Goal: Book appointment/travel/reservation

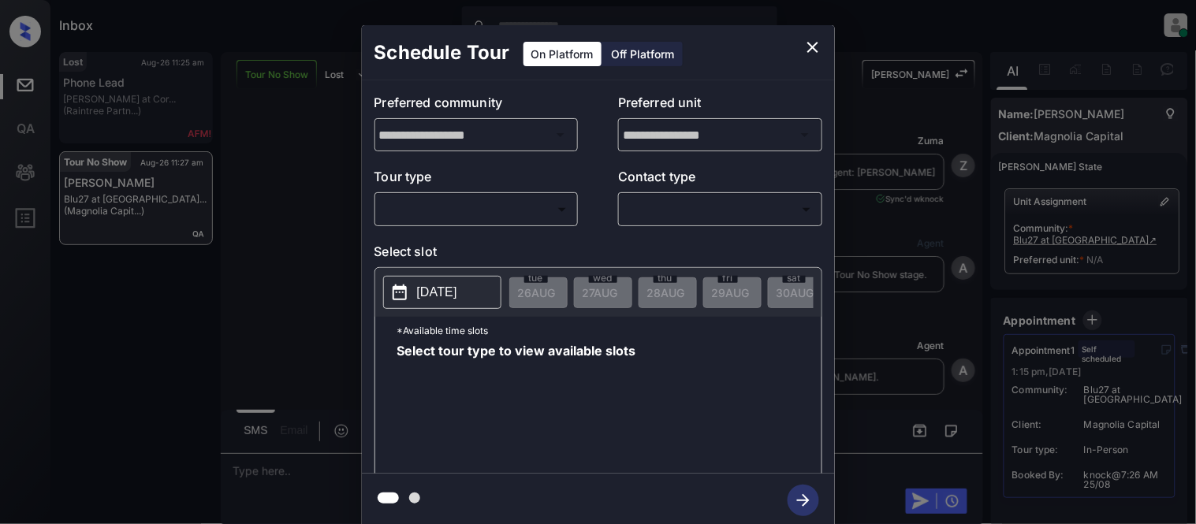
click at [461, 214] on body "Inbox Kristina Cataag Online Set yourself offline Set yourself on break Profile…" at bounding box center [598, 262] width 1196 height 524
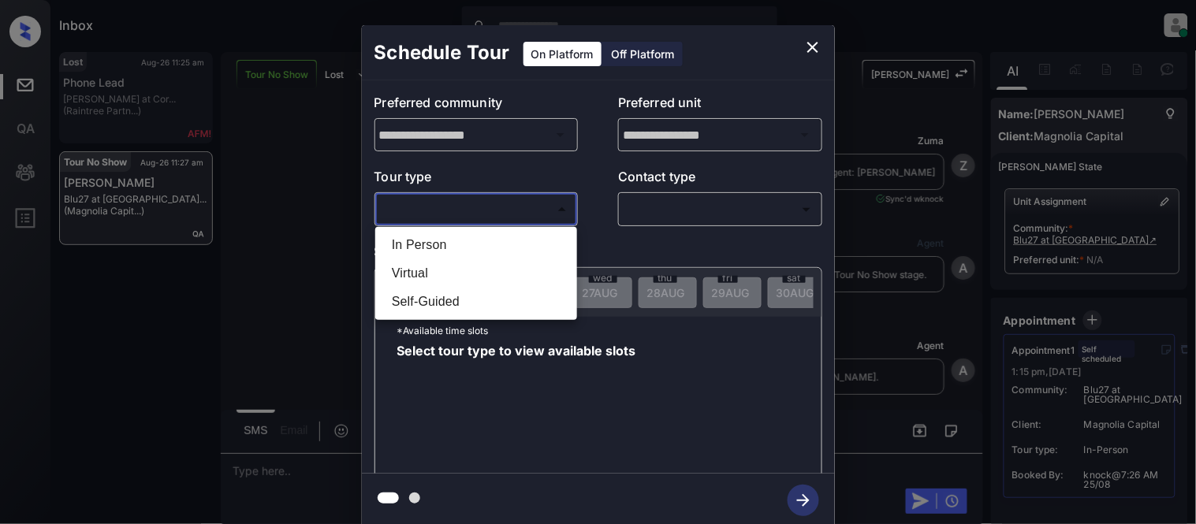
scroll to position [3428, 0]
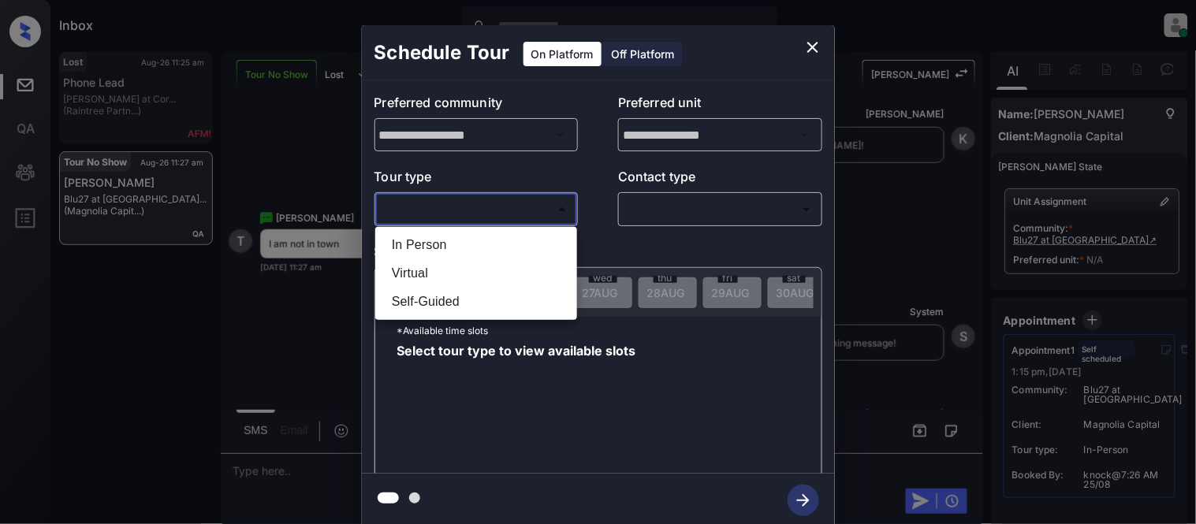
click at [814, 50] on div at bounding box center [598, 262] width 1196 height 524
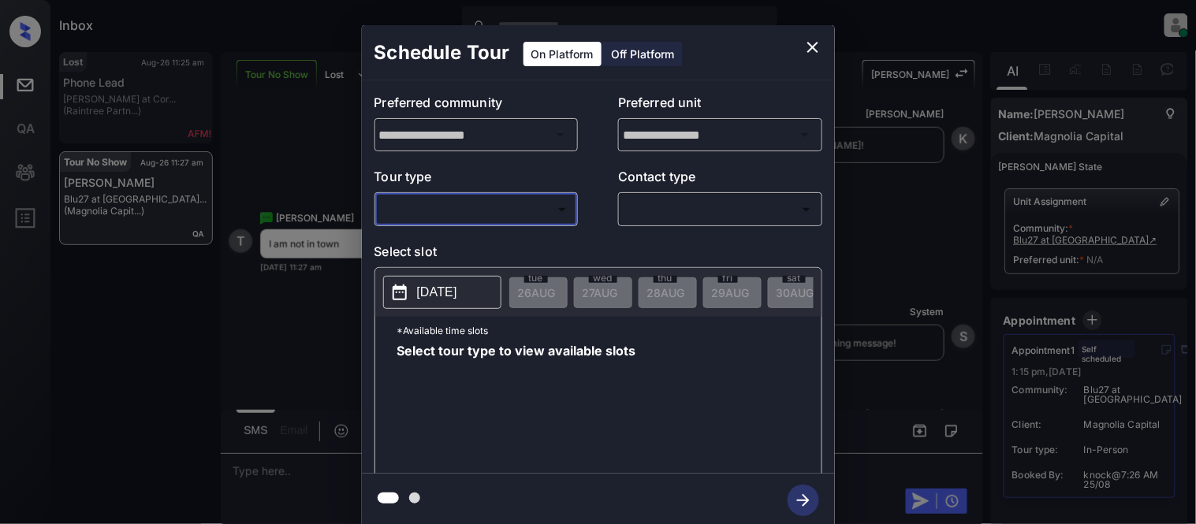
click at [814, 50] on icon "close" at bounding box center [812, 47] width 19 height 19
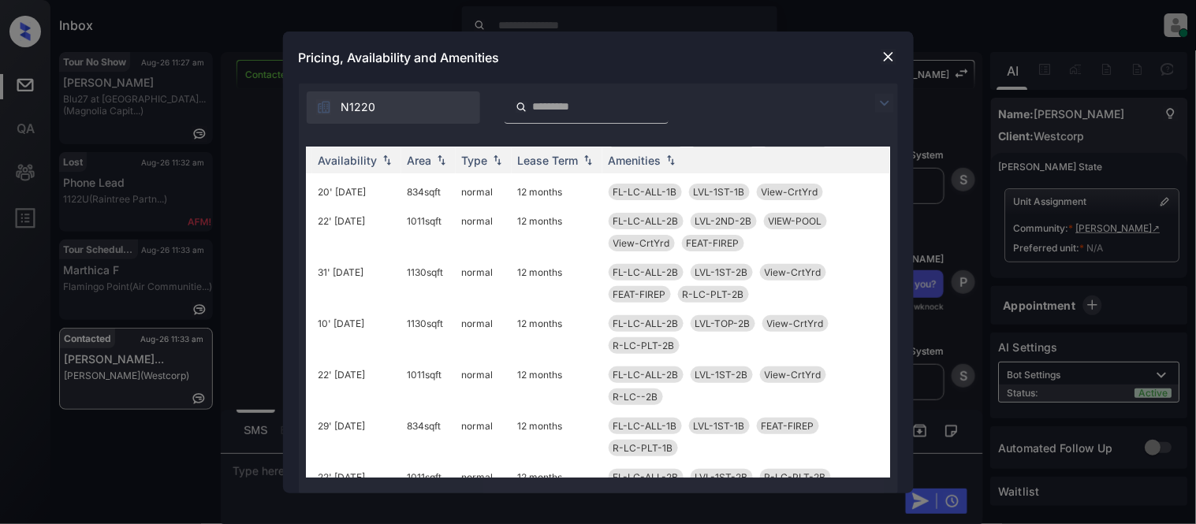
scroll to position [0, 253]
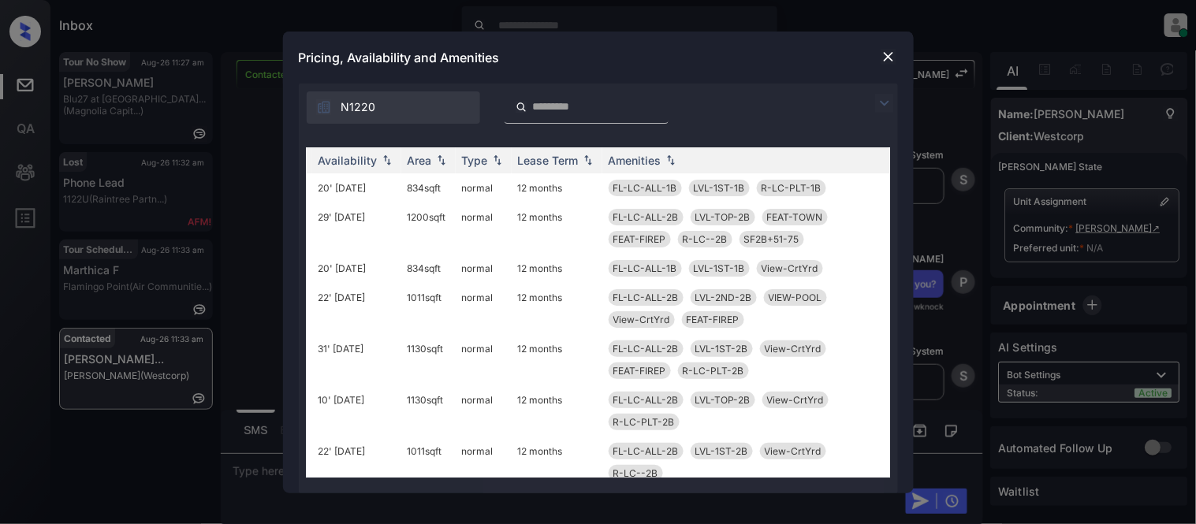
click at [893, 57] on img at bounding box center [889, 57] width 16 height 16
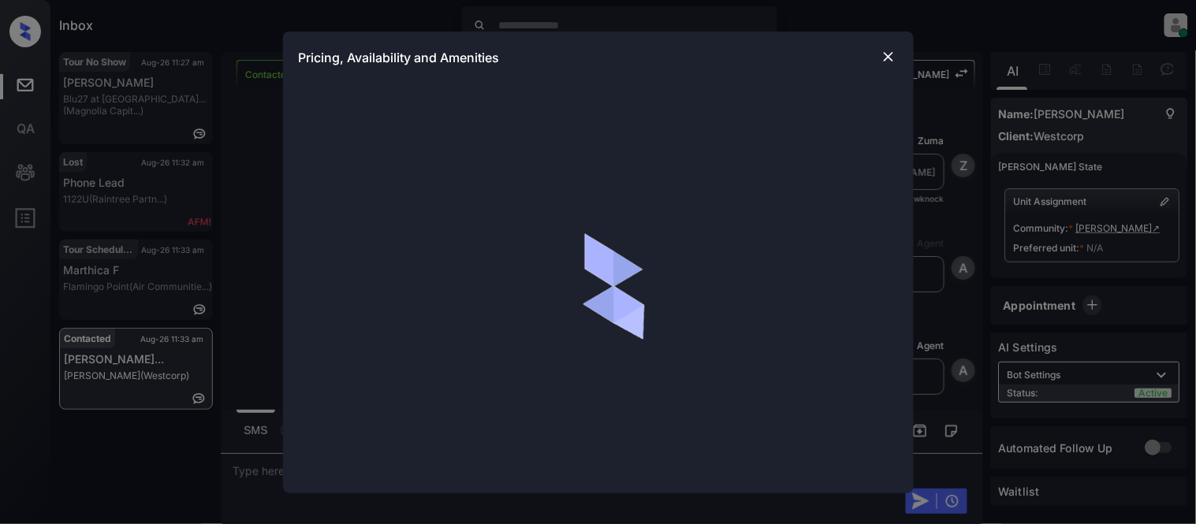
scroll to position [3485, 0]
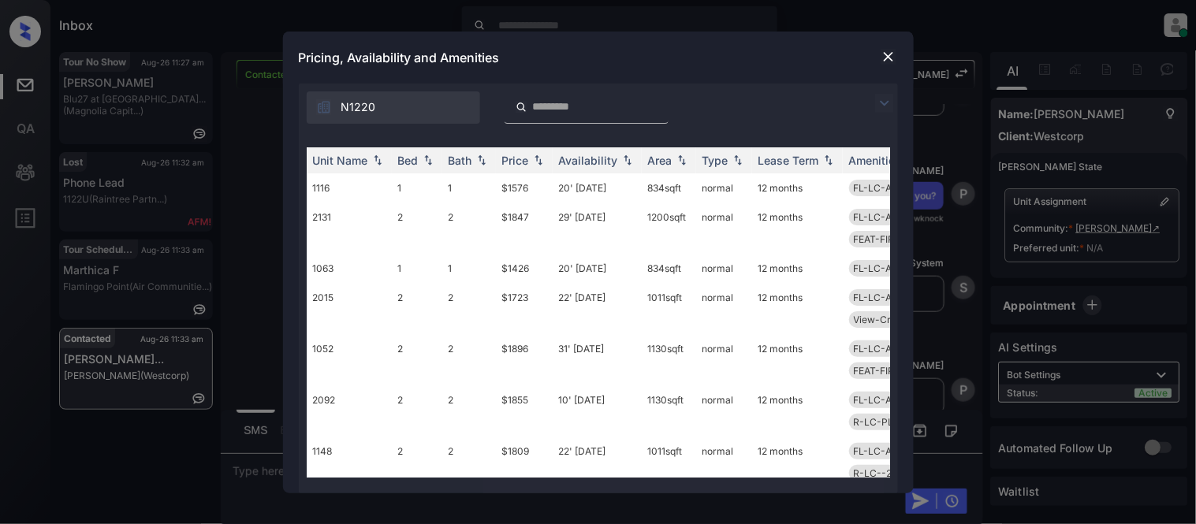
click at [880, 104] on img at bounding box center [884, 103] width 19 height 19
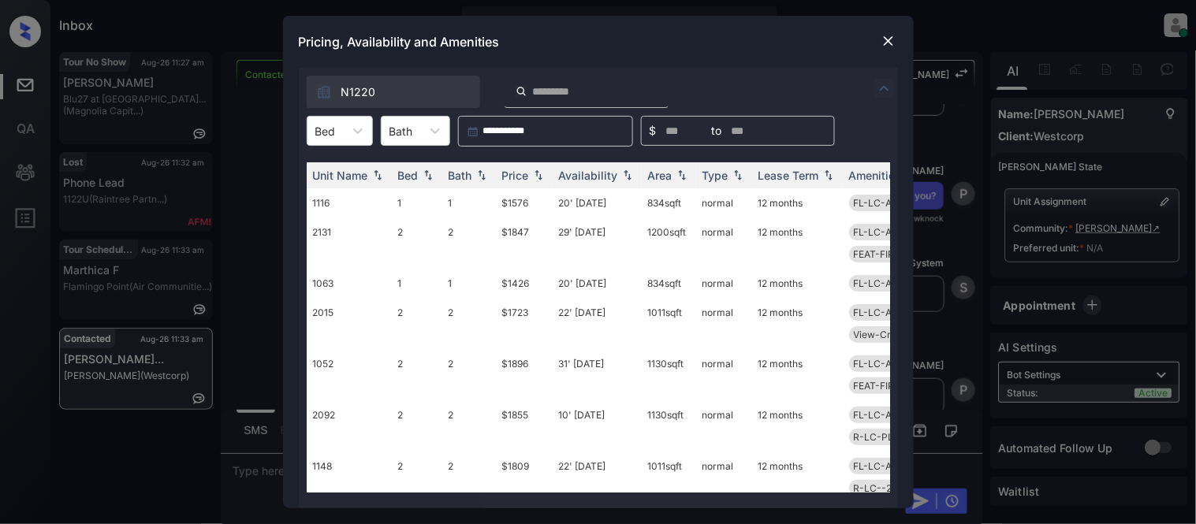
click at [334, 140] on div "Bed" at bounding box center [326, 131] width 36 height 23
click at [334, 164] on div "1" at bounding box center [340, 169] width 66 height 28
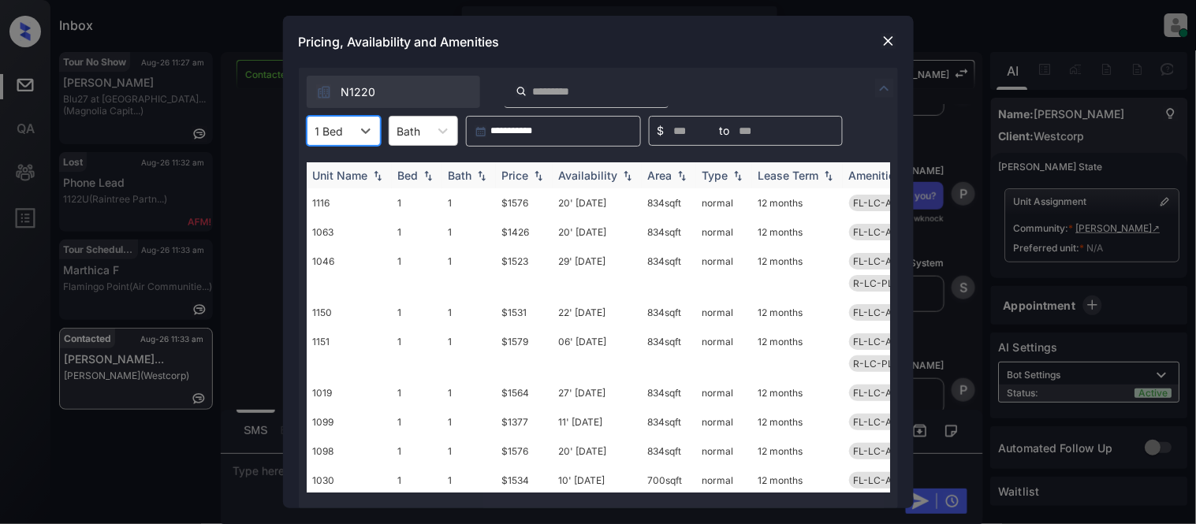
click at [487, 170] on img at bounding box center [482, 175] width 16 height 11
click at [493, 170] on th "Bath" at bounding box center [469, 175] width 54 height 26
click at [526, 174] on div "Price" at bounding box center [515, 175] width 27 height 13
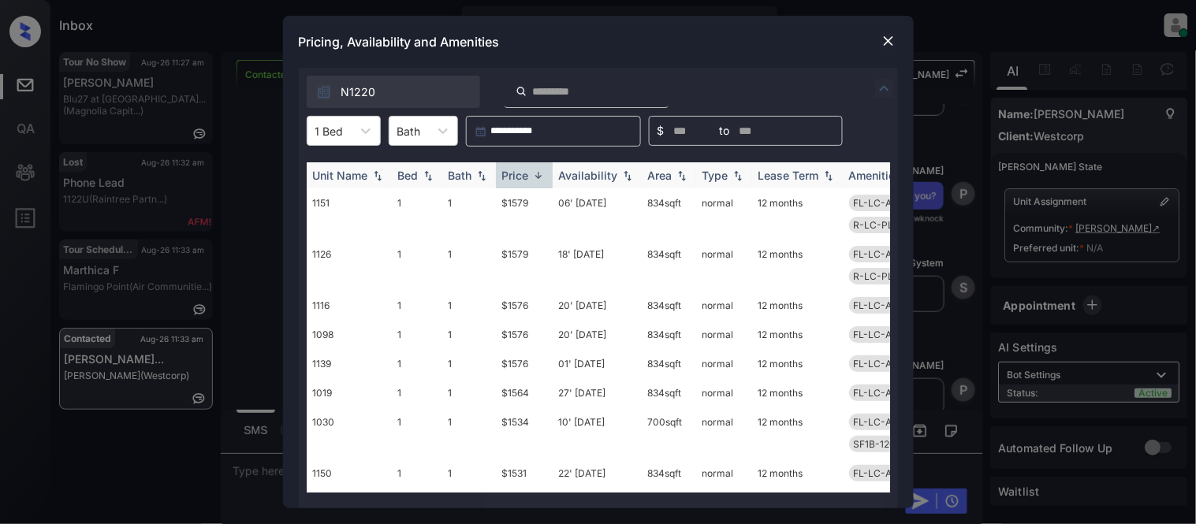
click at [526, 174] on div "Price" at bounding box center [515, 175] width 27 height 13
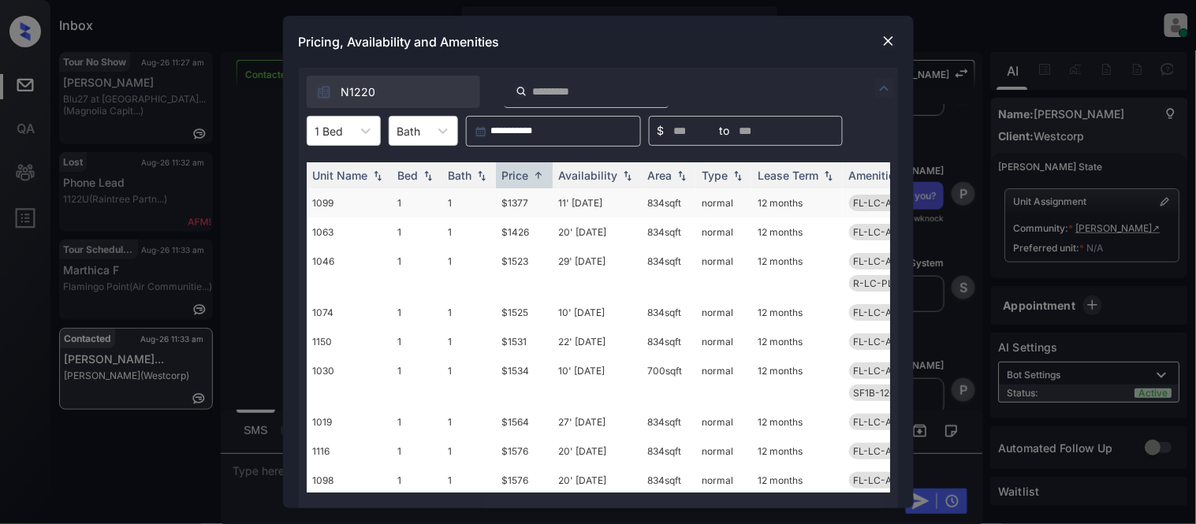
click at [514, 211] on td "$1377" at bounding box center [524, 202] width 57 height 29
click at [514, 209] on td "$1377" at bounding box center [524, 202] width 57 height 29
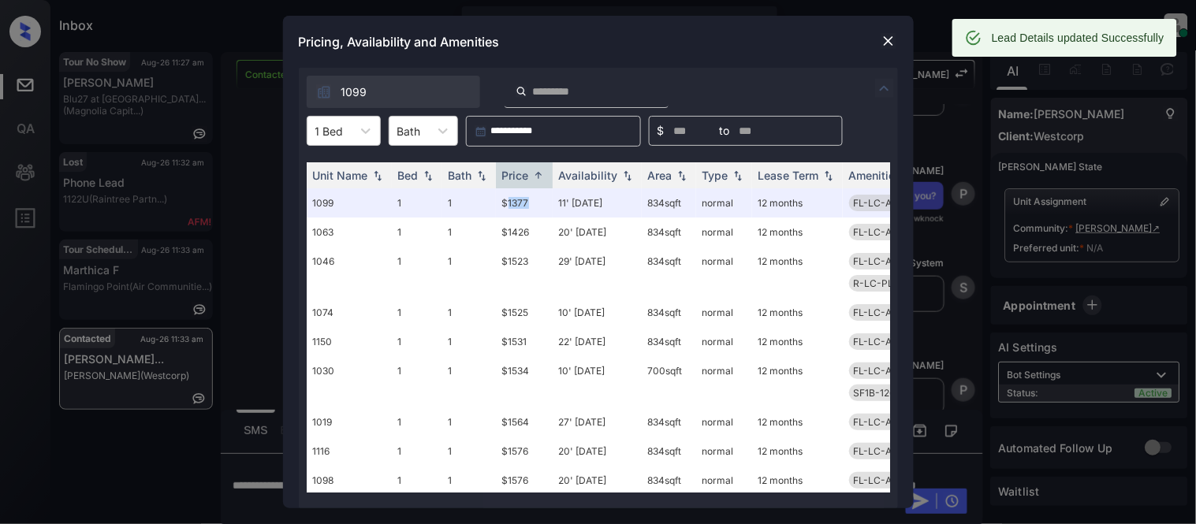
click at [887, 38] on img at bounding box center [889, 41] width 16 height 16
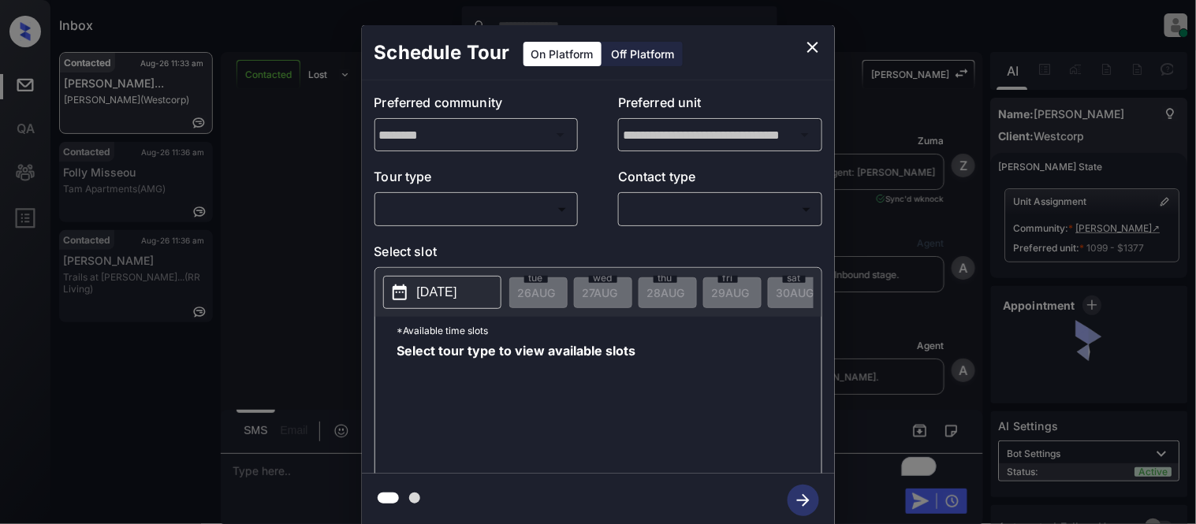
click at [458, 194] on div "​ ​" at bounding box center [477, 209] width 204 height 34
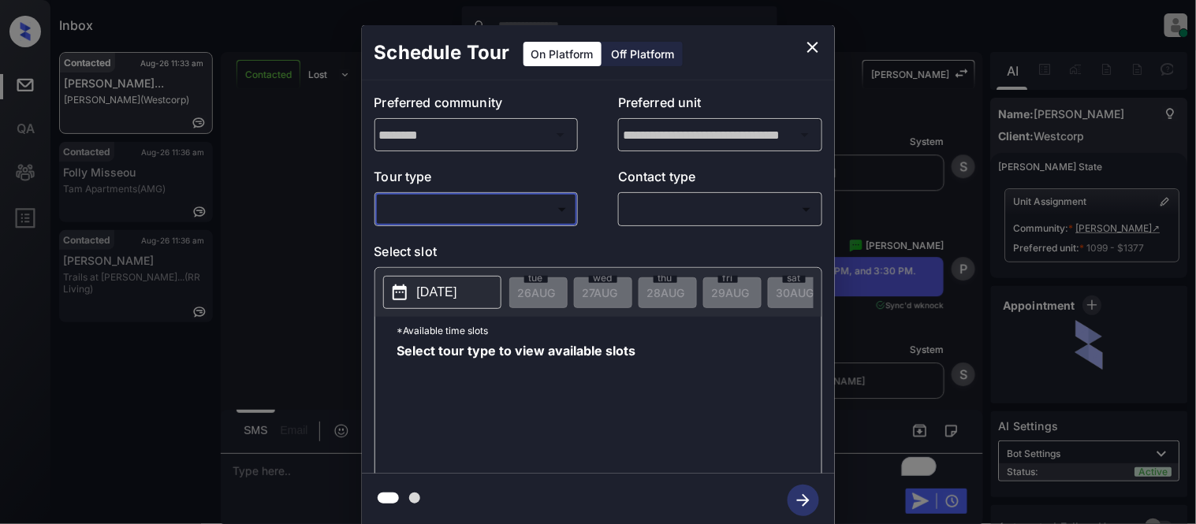
click at [446, 225] on div "​ ​" at bounding box center [477, 209] width 204 height 34
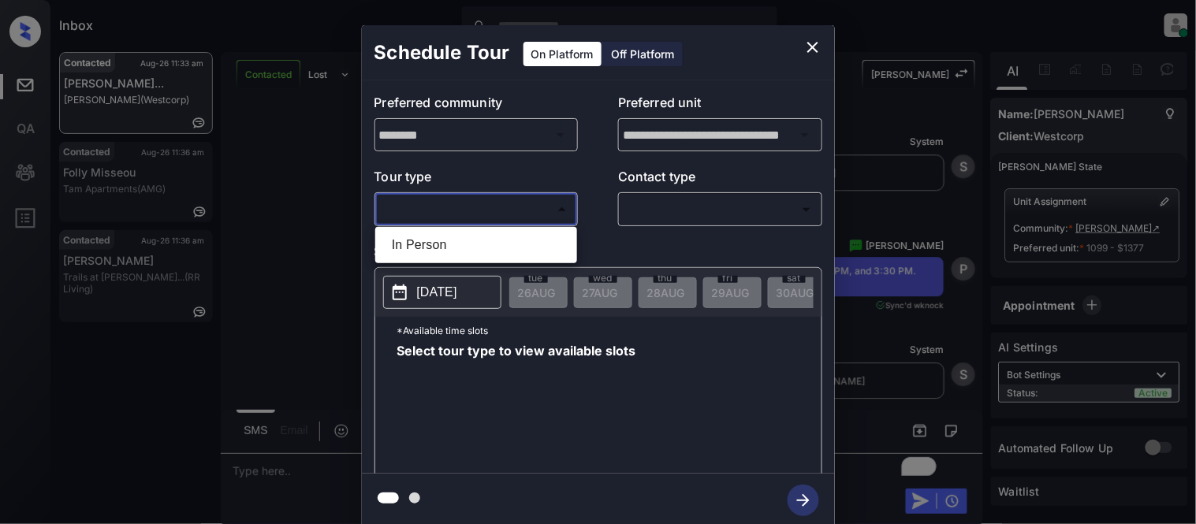
click at [446, 219] on body "Inbox Kristina Cataag Online Set yourself offline Set yourself on break Profile…" at bounding box center [598, 262] width 1196 height 524
click at [442, 239] on li "In Person" at bounding box center [476, 245] width 194 height 28
type input "********"
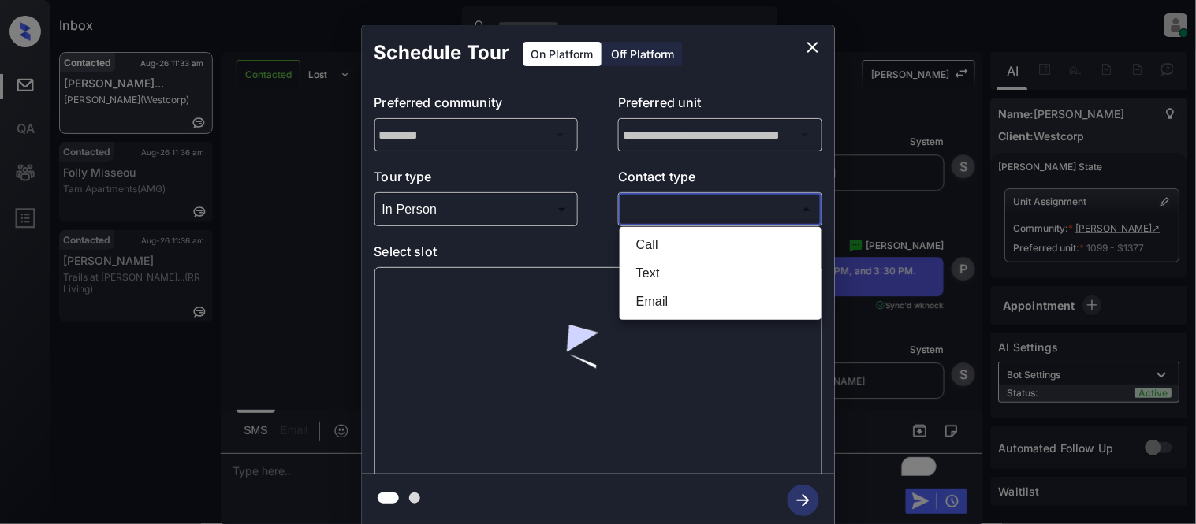
click at [636, 207] on body "Inbox Kristina Cataag Online Set yourself offline Set yourself on break Profile…" at bounding box center [598, 262] width 1196 height 524
click at [639, 268] on li "Text" at bounding box center [721, 273] width 194 height 28
type input "****"
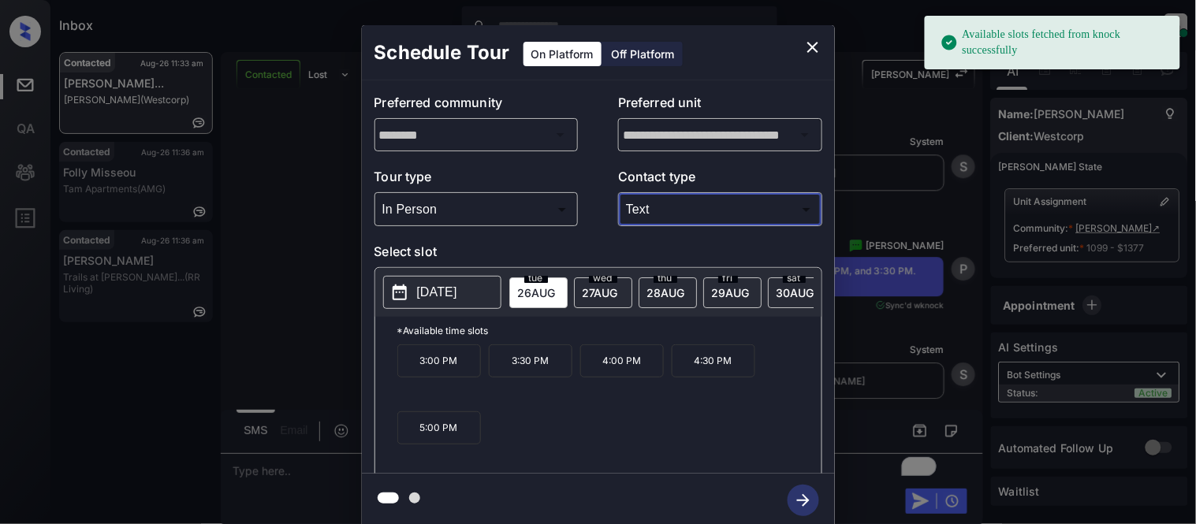
click at [438, 286] on p "2025-08-26" at bounding box center [437, 292] width 40 height 19
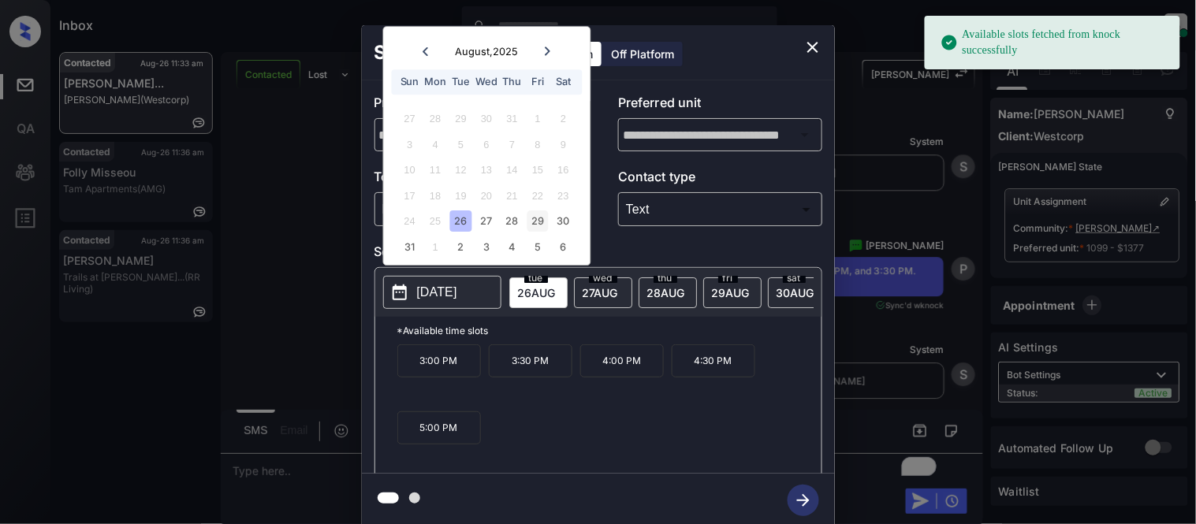
click at [536, 232] on div "29" at bounding box center [538, 221] width 21 height 21
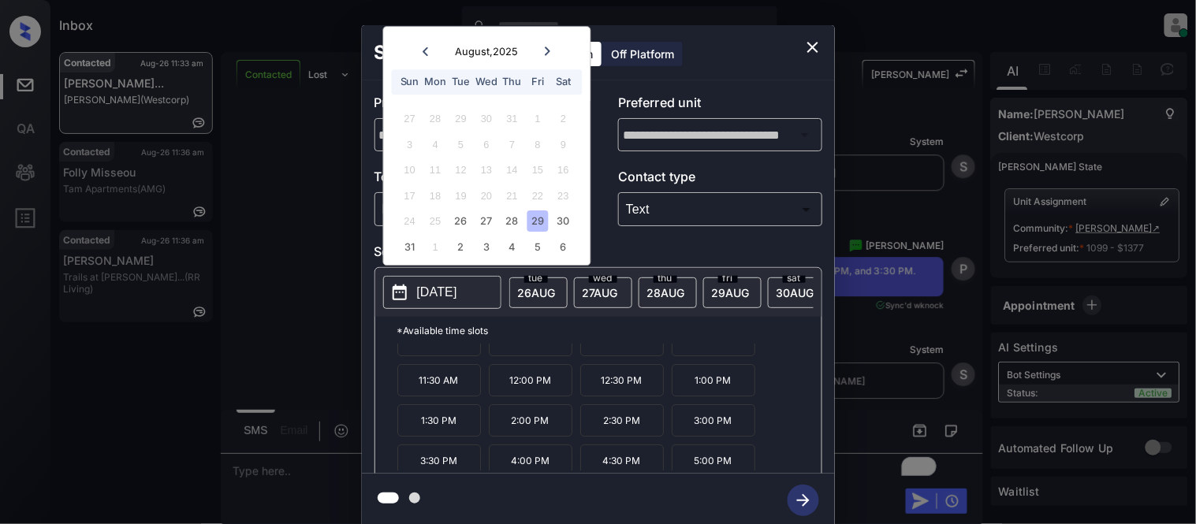
scroll to position [27, 0]
click at [428, 461] on p "3:30 PM" at bounding box center [439, 454] width 84 height 32
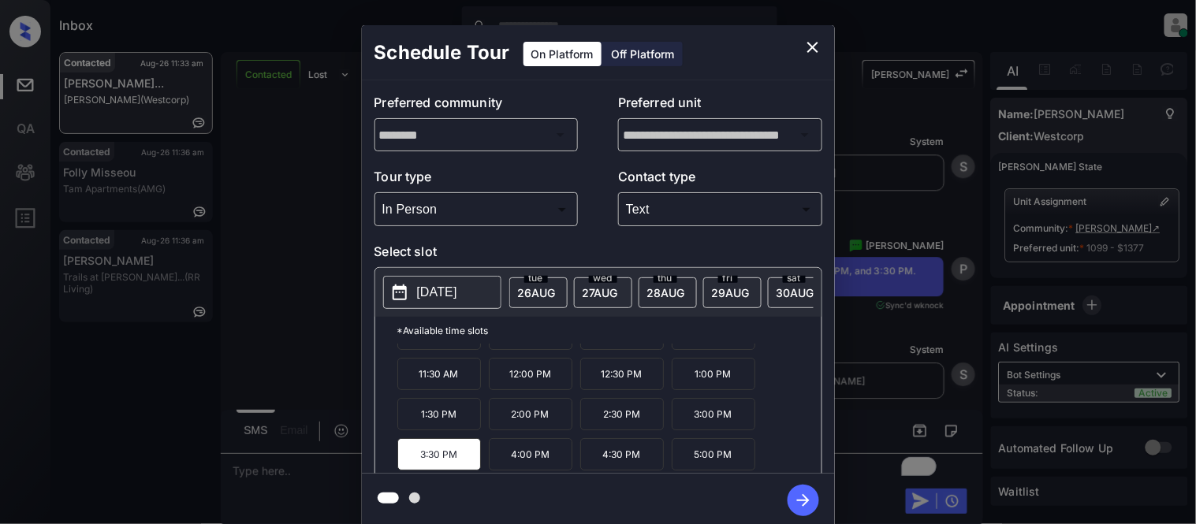
click at [802, 492] on icon "button" at bounding box center [804, 501] width 32 height 32
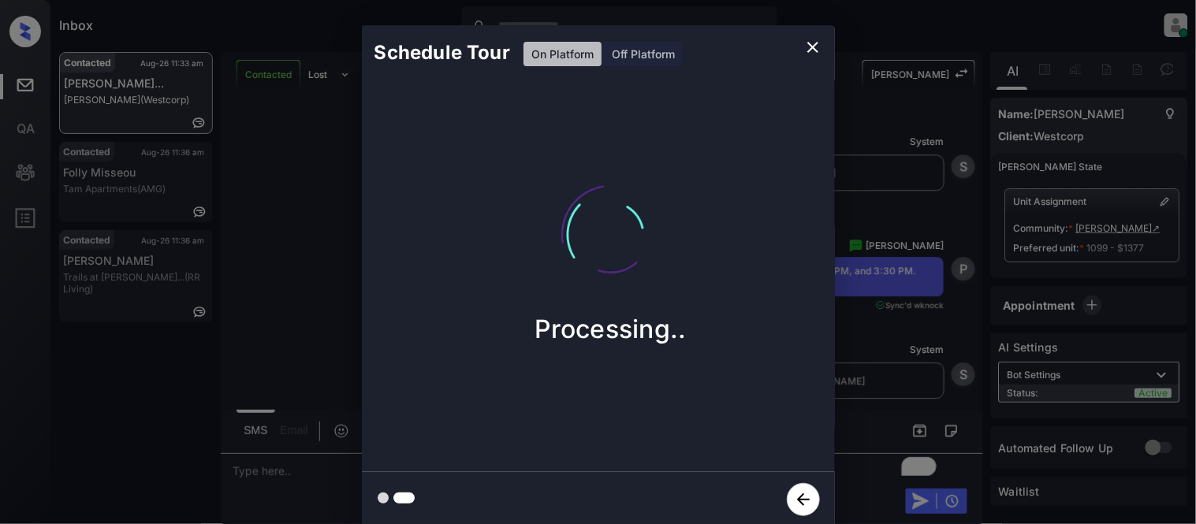
click at [880, 389] on div "Schedule Tour On Platform Off Platform Processing.." at bounding box center [598, 276] width 1196 height 553
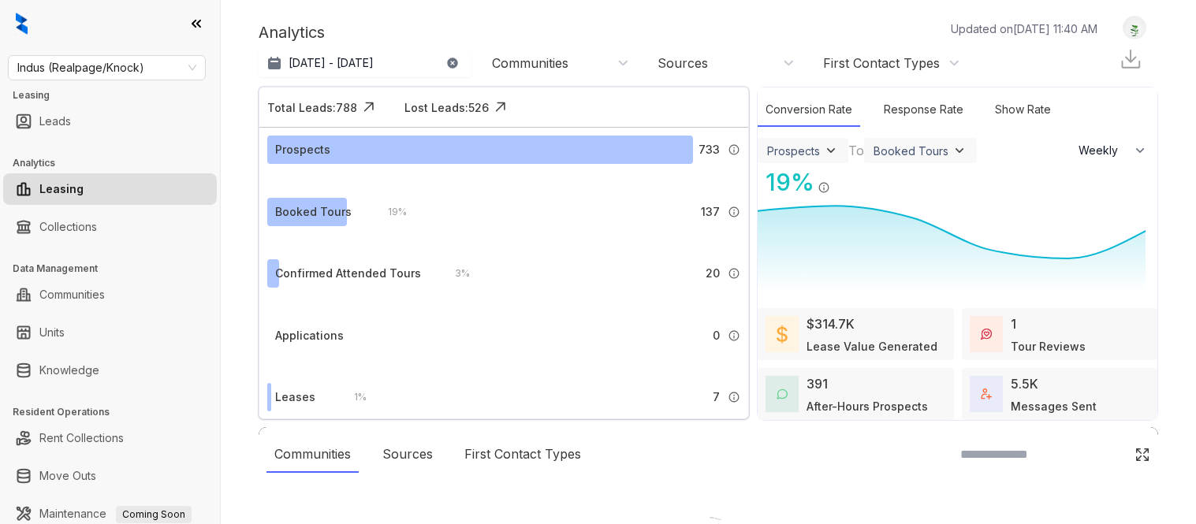
select select "******"
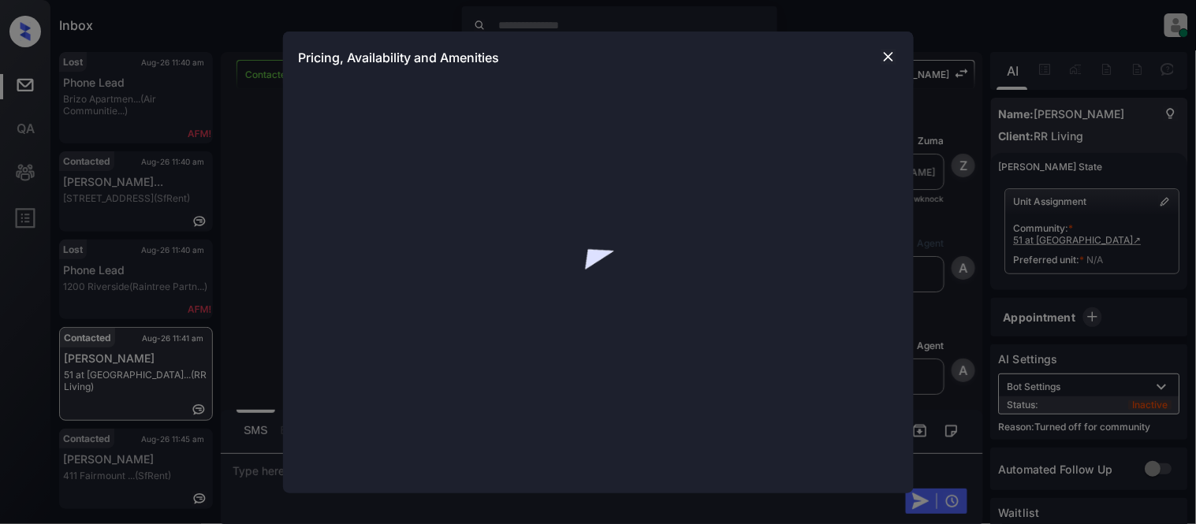
scroll to position [2066, 0]
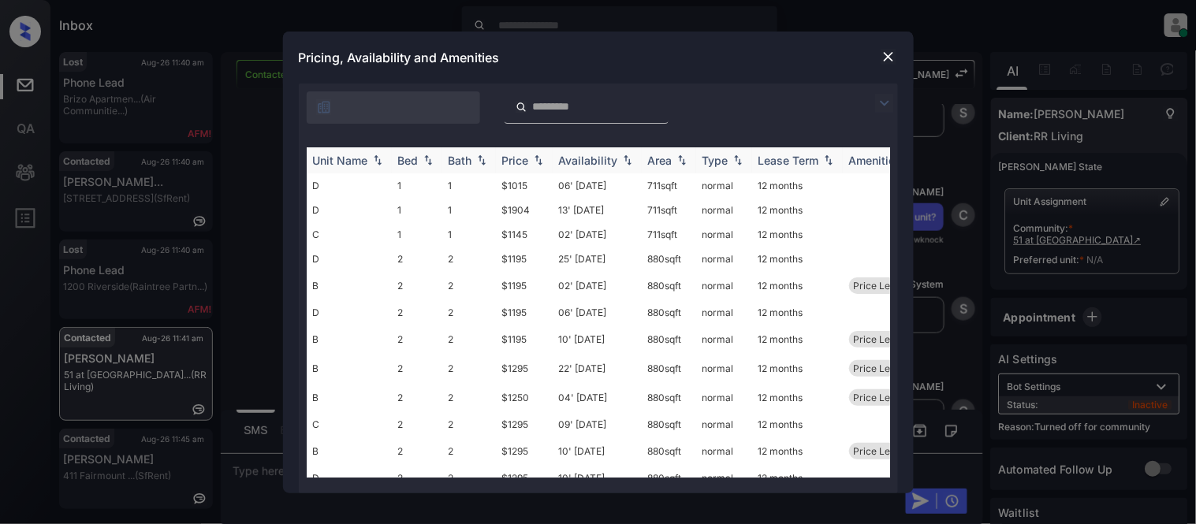
click at [516, 155] on div "Price" at bounding box center [515, 160] width 27 height 13
click at [517, 156] on div "Price" at bounding box center [515, 160] width 27 height 13
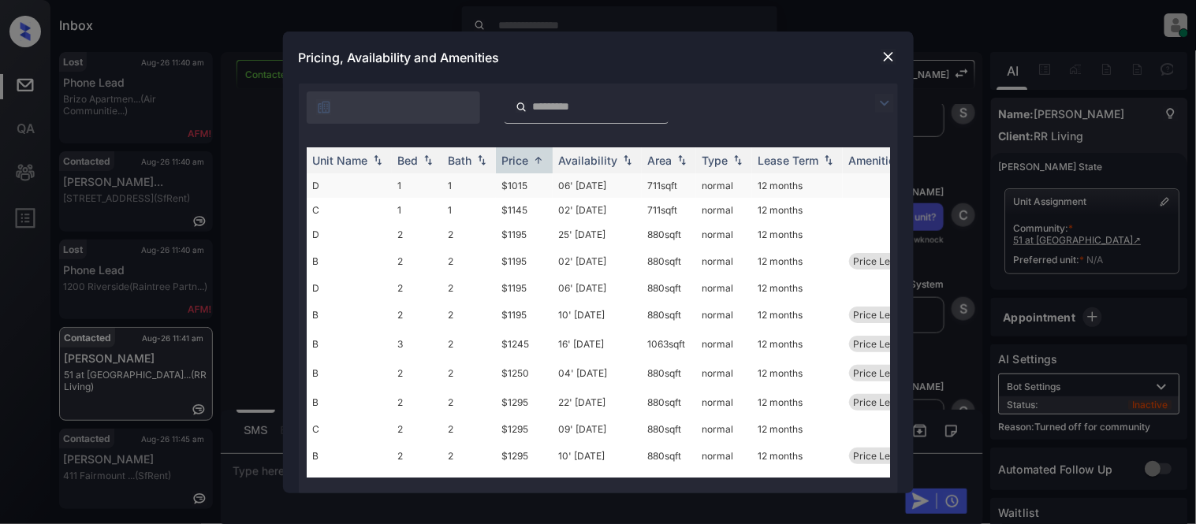
click at [508, 183] on td "$1015" at bounding box center [524, 185] width 57 height 24
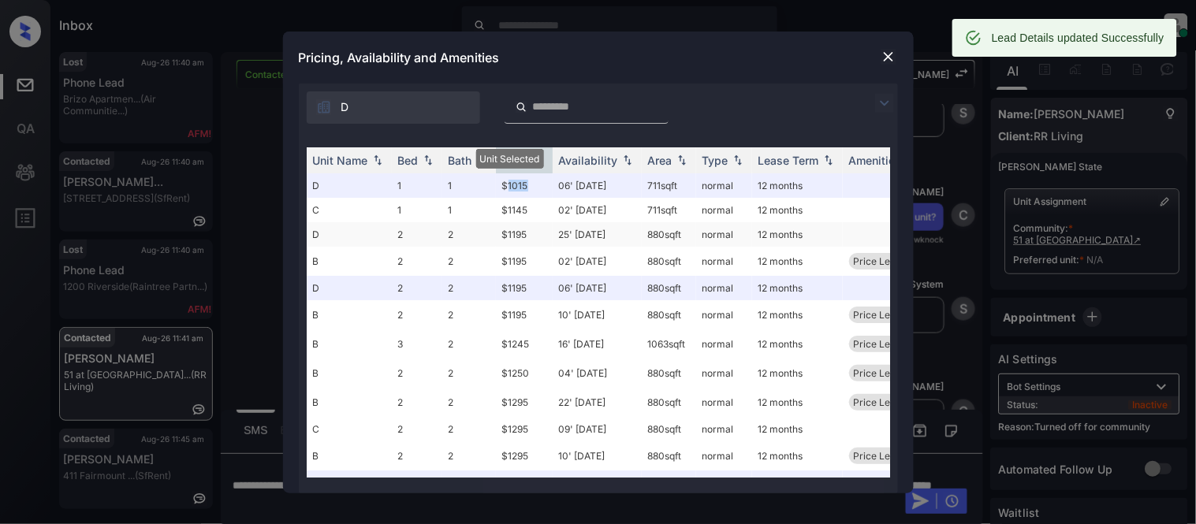
click at [513, 226] on td "$1195" at bounding box center [524, 234] width 57 height 24
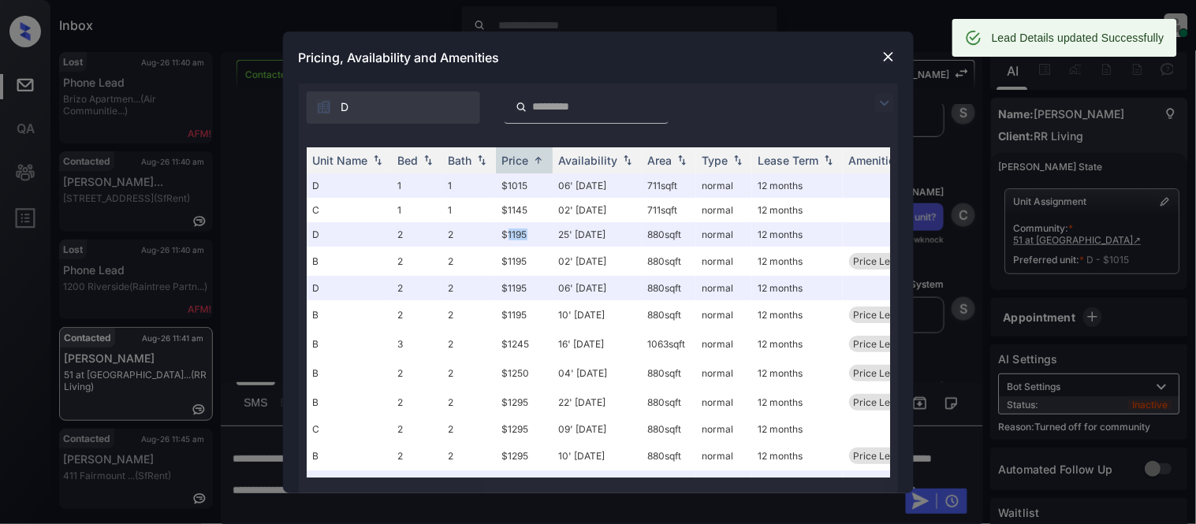
click at [882, 61] on img at bounding box center [889, 57] width 16 height 16
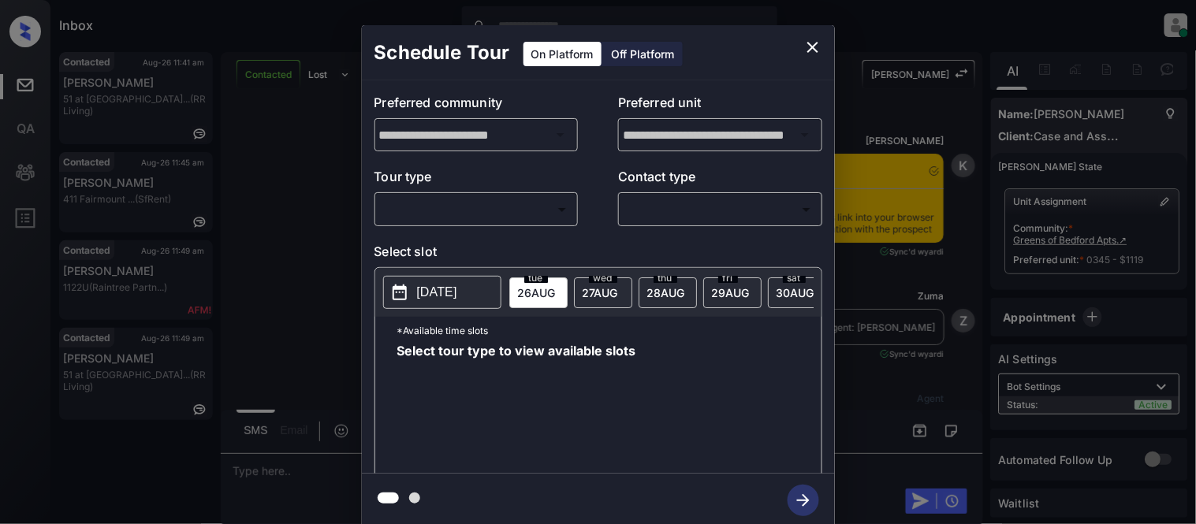
scroll to position [4519, 0]
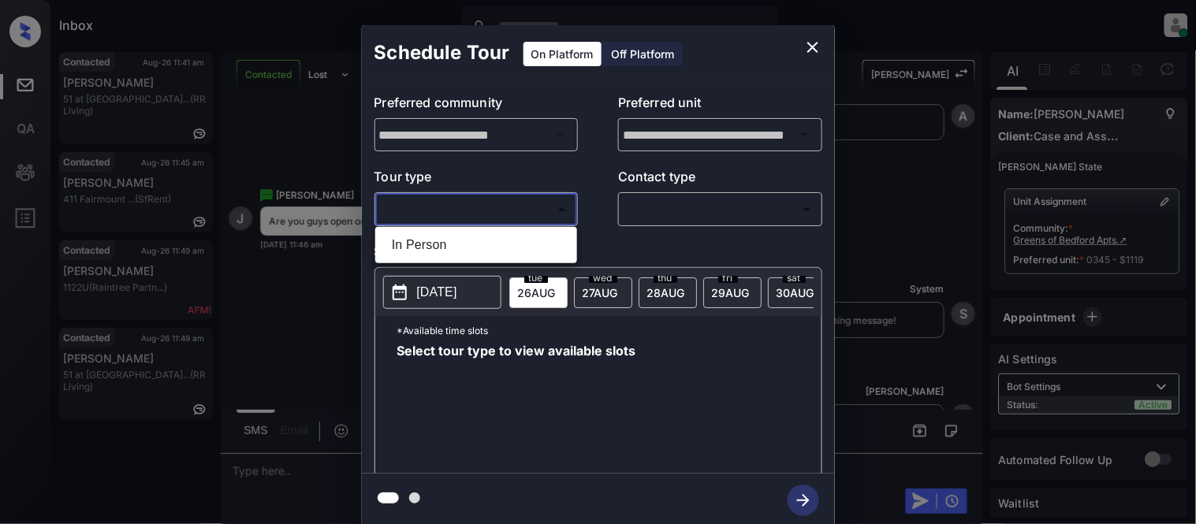
click at [491, 214] on body "Inbox [PERSON_NAME] Cataag Online Set yourself offline Set yourself on break Pr…" at bounding box center [598, 262] width 1196 height 524
click at [470, 240] on li "In Person" at bounding box center [476, 245] width 194 height 28
type input "********"
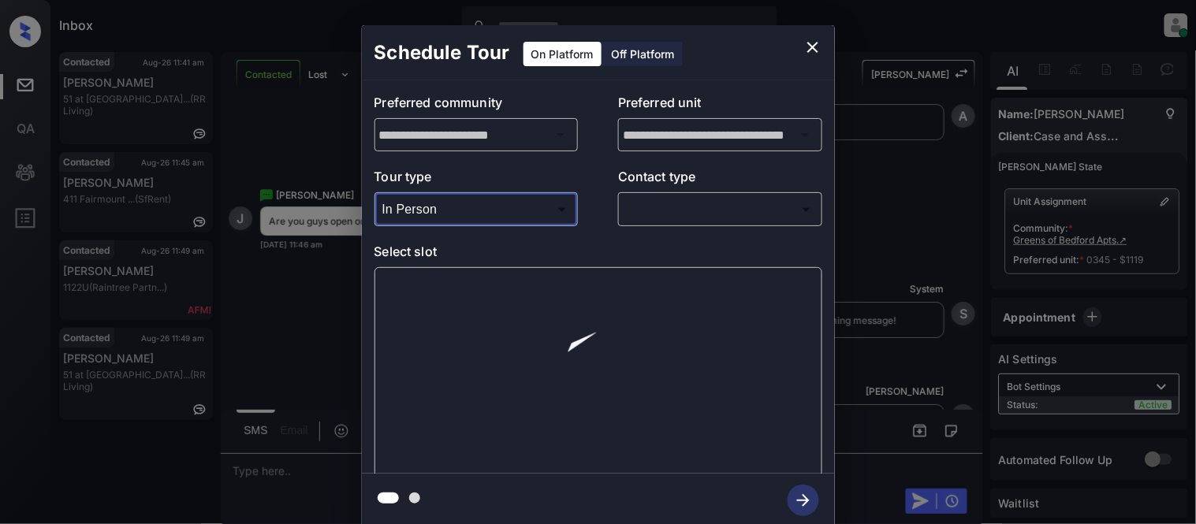
click at [722, 193] on div "​ ​" at bounding box center [720, 209] width 204 height 34
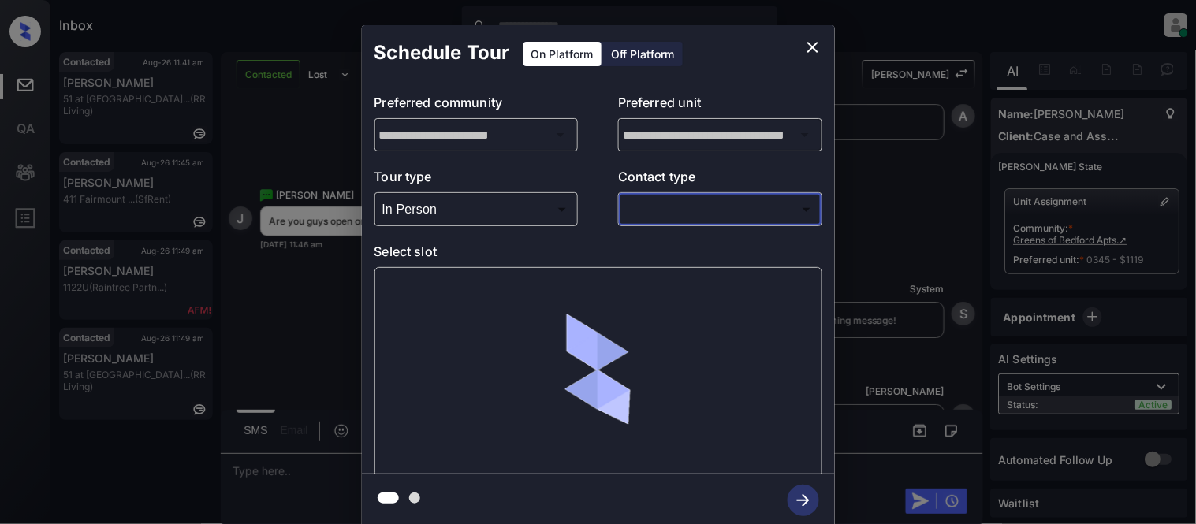
click at [687, 206] on body "Inbox Kristina Cataag Online Set yourself offline Set yourself on break Profile…" at bounding box center [598, 262] width 1196 height 524
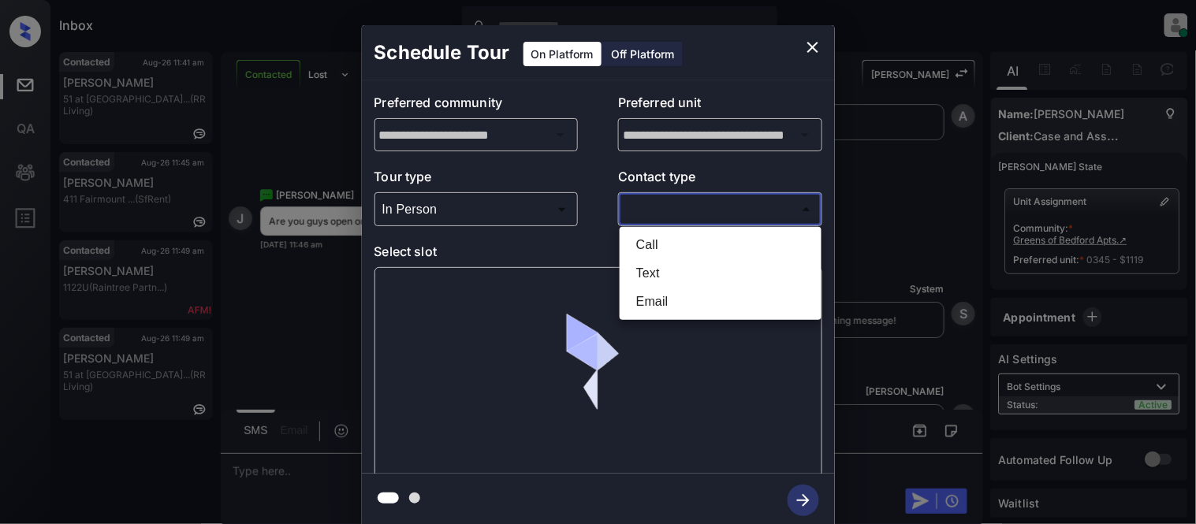
click at [666, 260] on li "Text" at bounding box center [721, 273] width 194 height 28
type input "****"
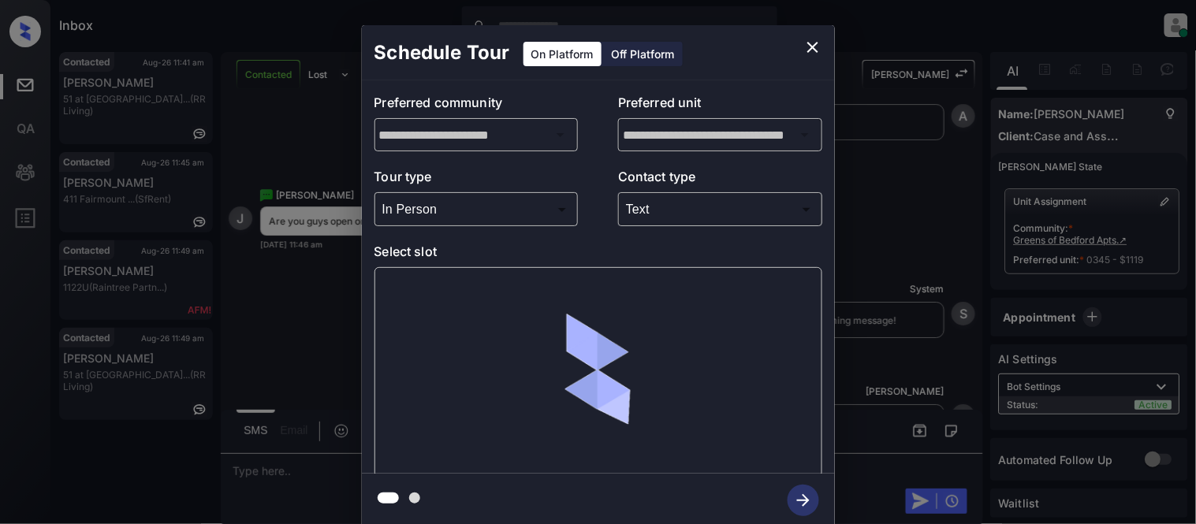
click at [462, 296] on div at bounding box center [599, 372] width 448 height 211
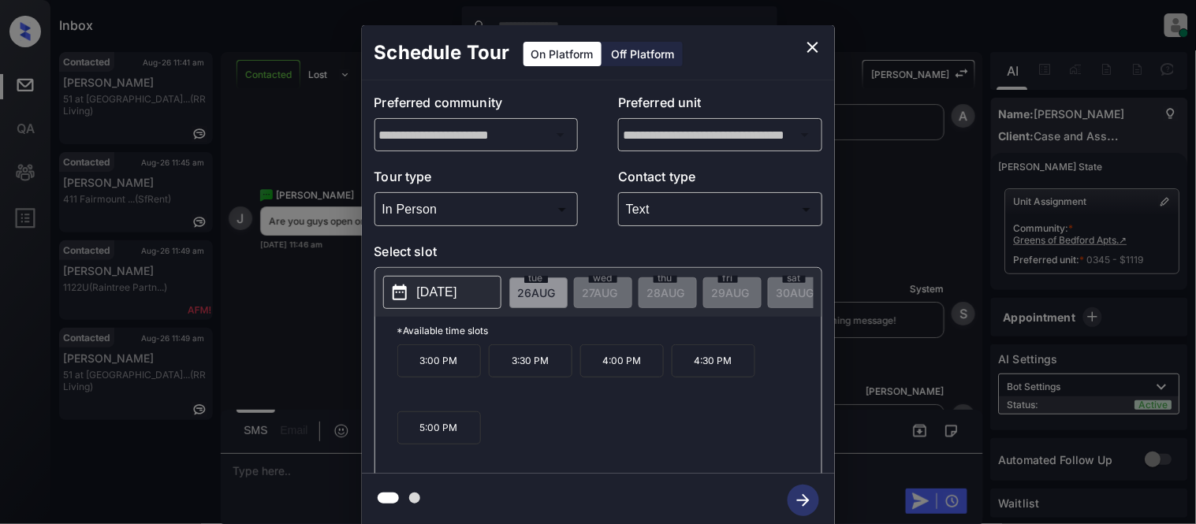
click at [457, 296] on p "2025-08-26" at bounding box center [437, 292] width 40 height 19
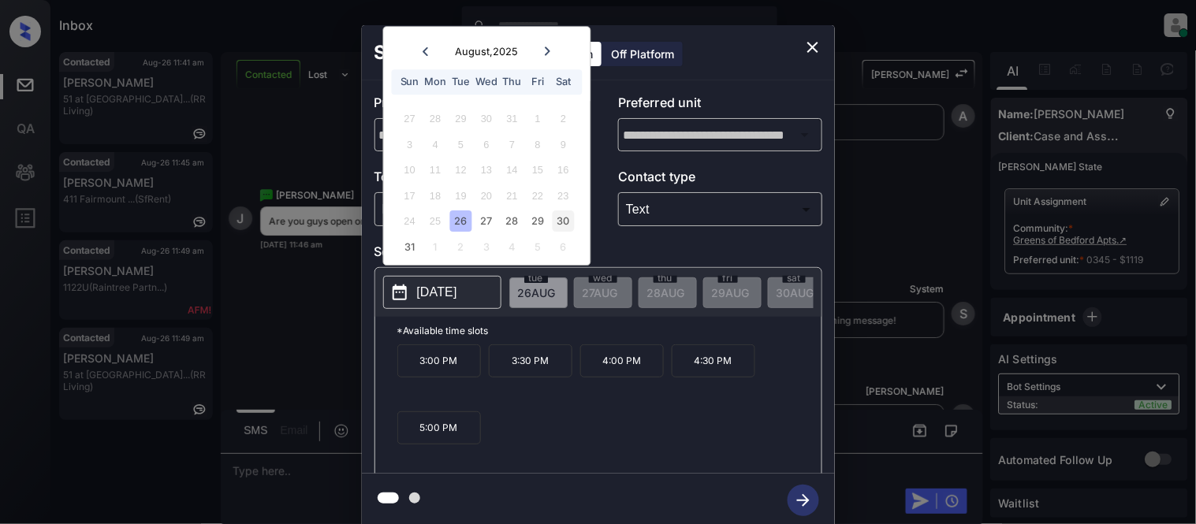
click at [562, 224] on div "30" at bounding box center [563, 221] width 21 height 21
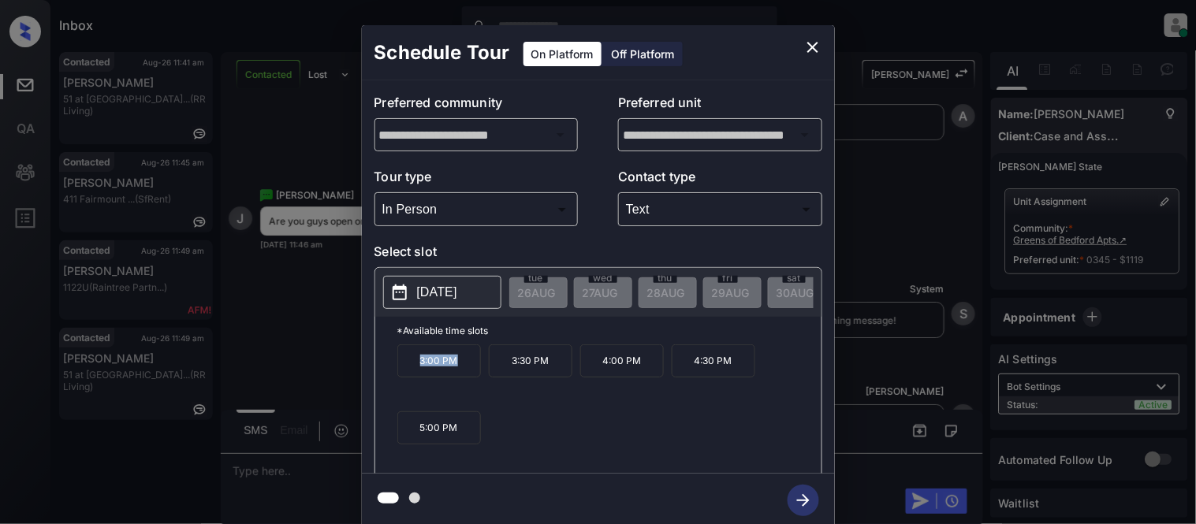
drag, startPoint x: 412, startPoint y: 382, endPoint x: 458, endPoint y: 382, distance: 46.5
click at [458, 378] on p "3:00 PM" at bounding box center [439, 361] width 84 height 33
copy p "3:00 PM"
click at [818, 43] on icon "close" at bounding box center [812, 47] width 19 height 19
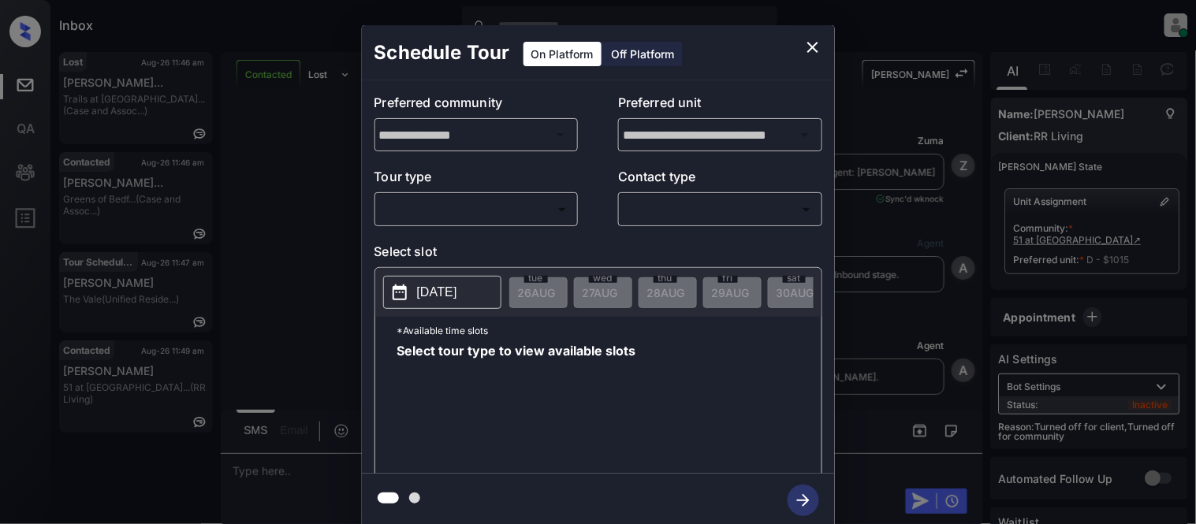
scroll to position [2479, 0]
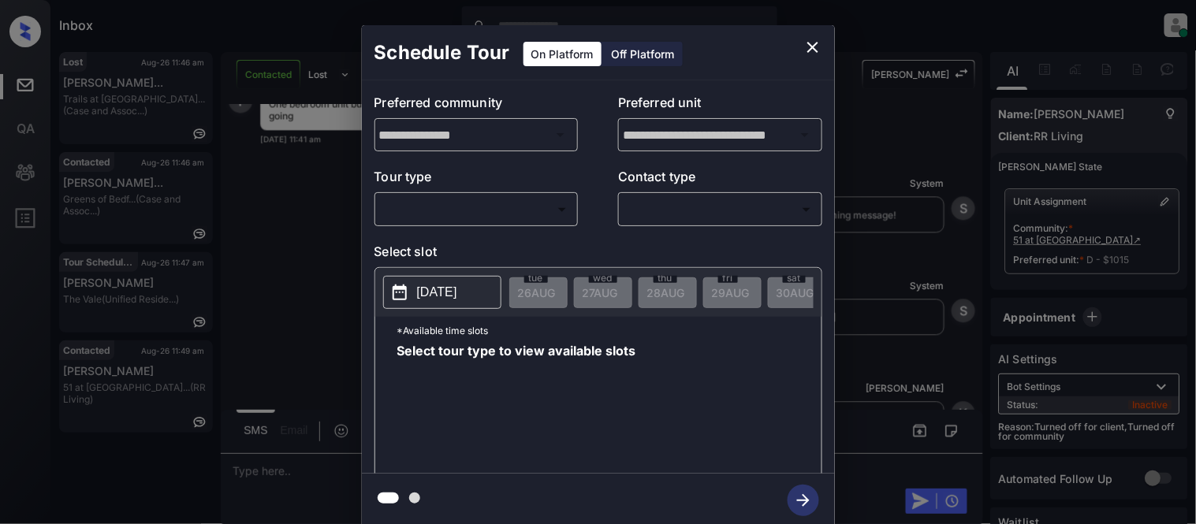
click at [435, 217] on body "Inbox [PERSON_NAME] Cataag Online Set yourself offline Set yourself on break Pr…" at bounding box center [598, 262] width 1196 height 524
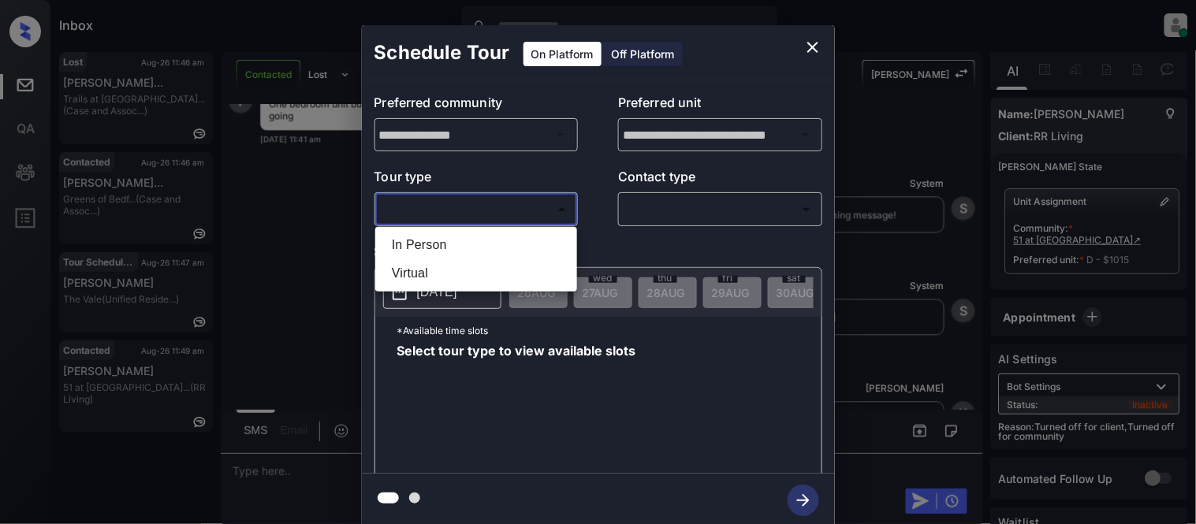
click at [438, 224] on div at bounding box center [598, 262] width 1196 height 524
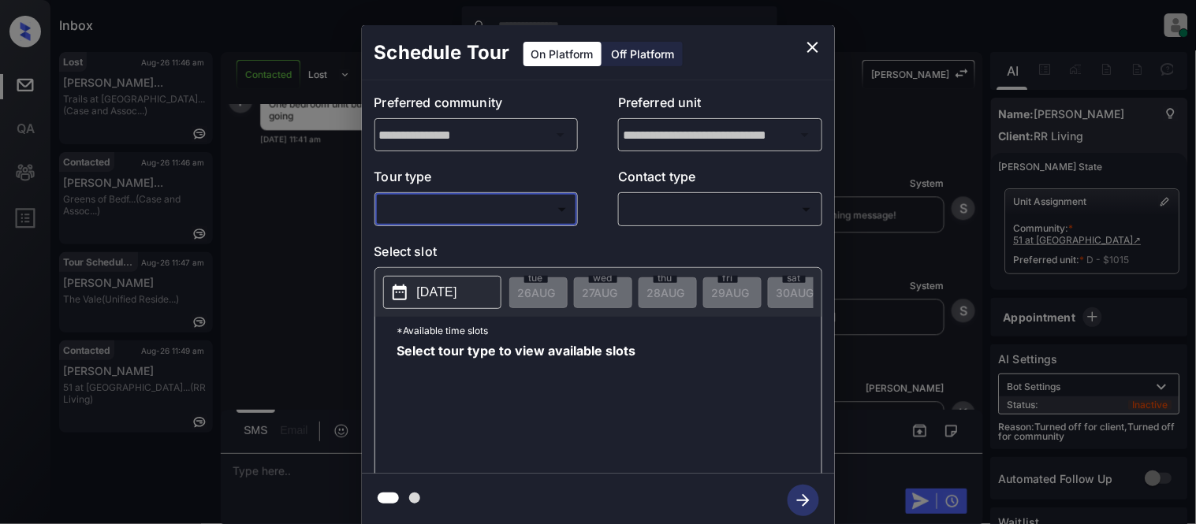
click at [446, 211] on body "Inbox [PERSON_NAME] Cataag Online Set yourself offline Set yourself on break Pr…" at bounding box center [598, 262] width 1196 height 524
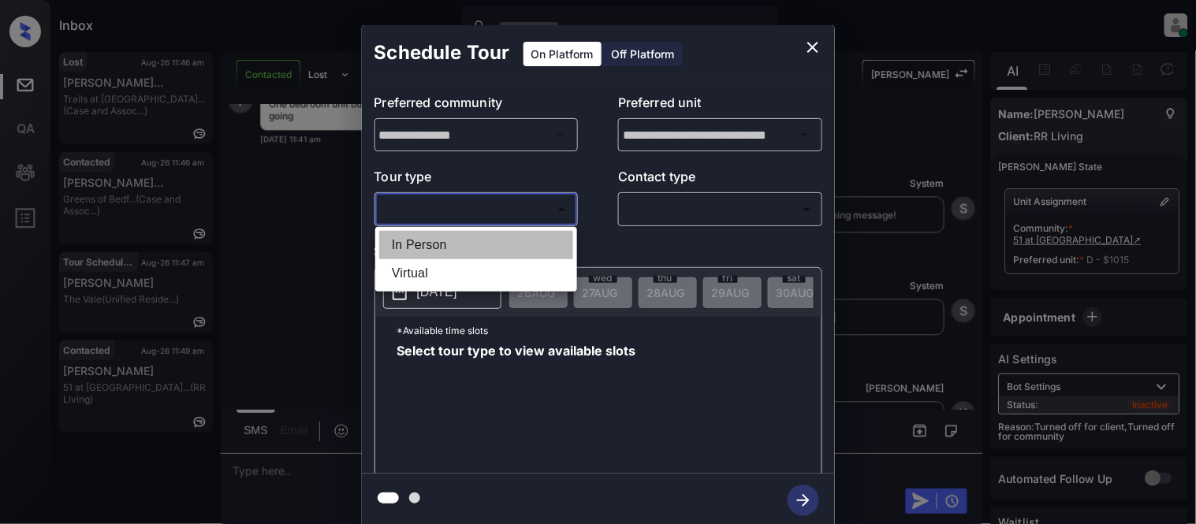
click at [450, 241] on li "In Person" at bounding box center [476, 245] width 194 height 28
type input "********"
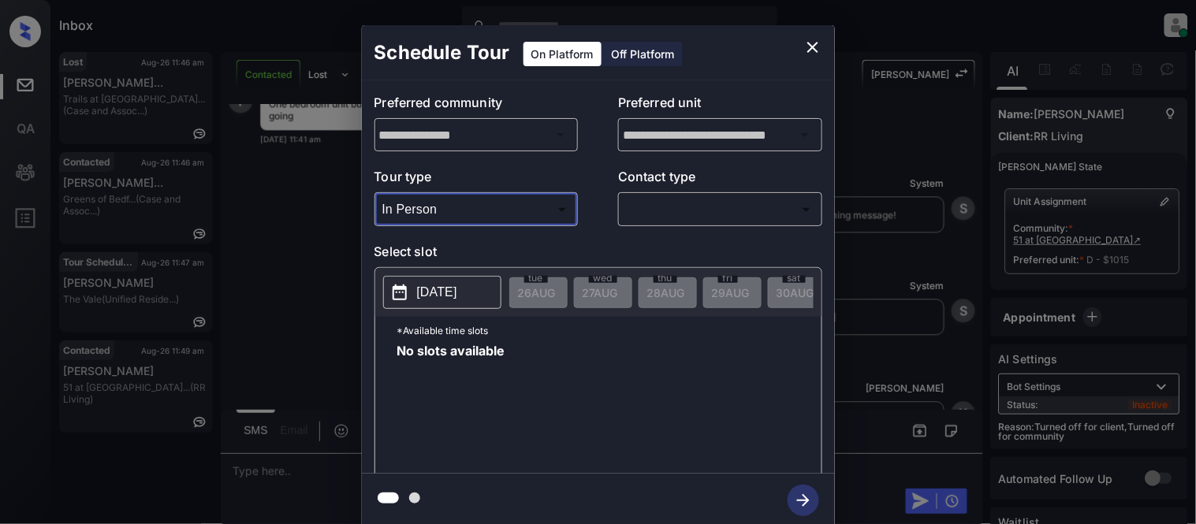
click at [695, 214] on body "Inbox [PERSON_NAME] Cataag Online Set yourself offline Set yourself on break Pr…" at bounding box center [598, 262] width 1196 height 524
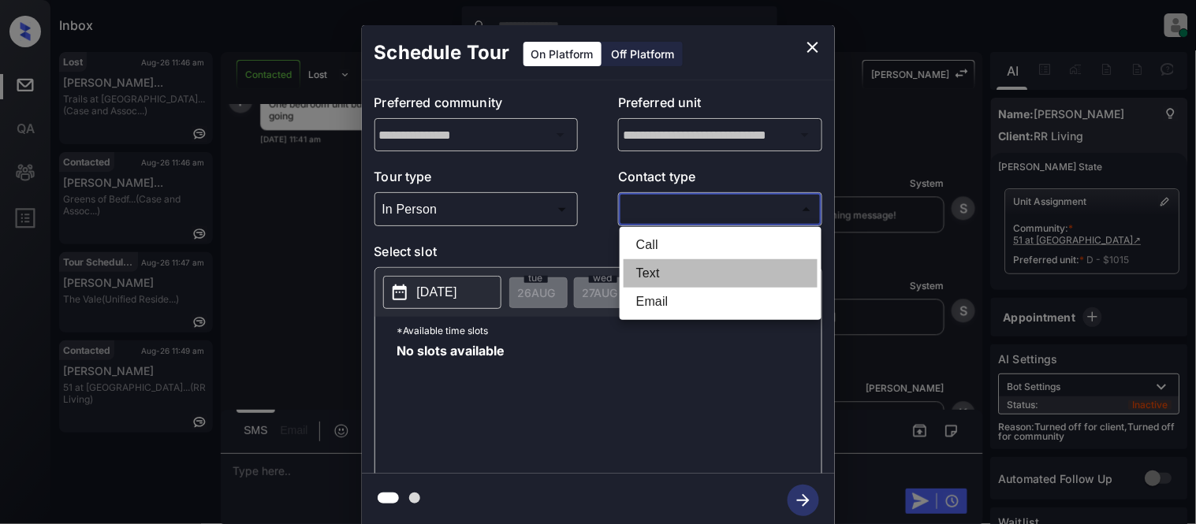
click at [631, 266] on li "Text" at bounding box center [721, 273] width 194 height 28
type input "****"
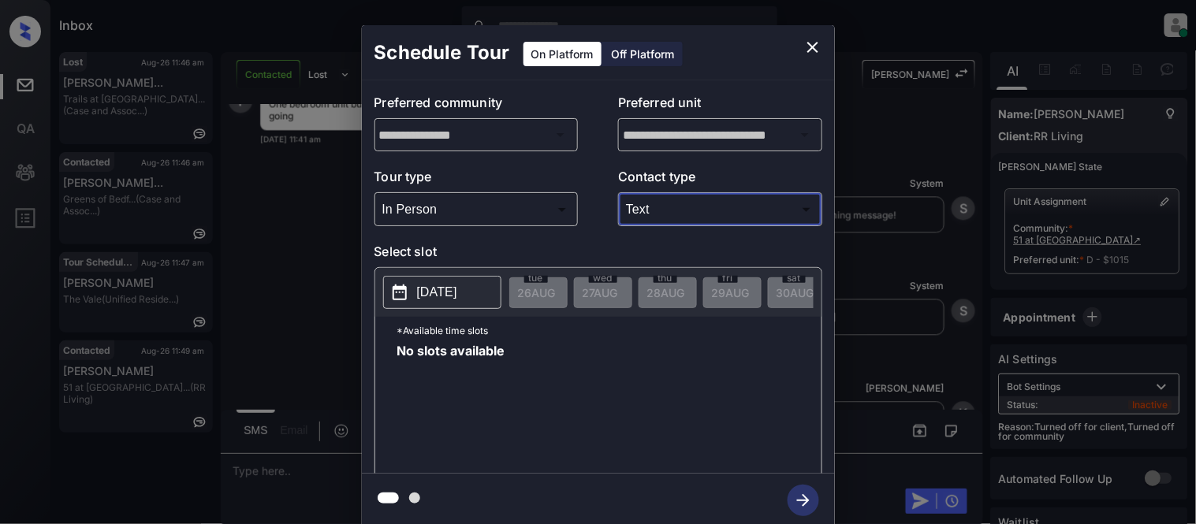
click at [457, 300] on p "2025-08-26" at bounding box center [437, 292] width 40 height 19
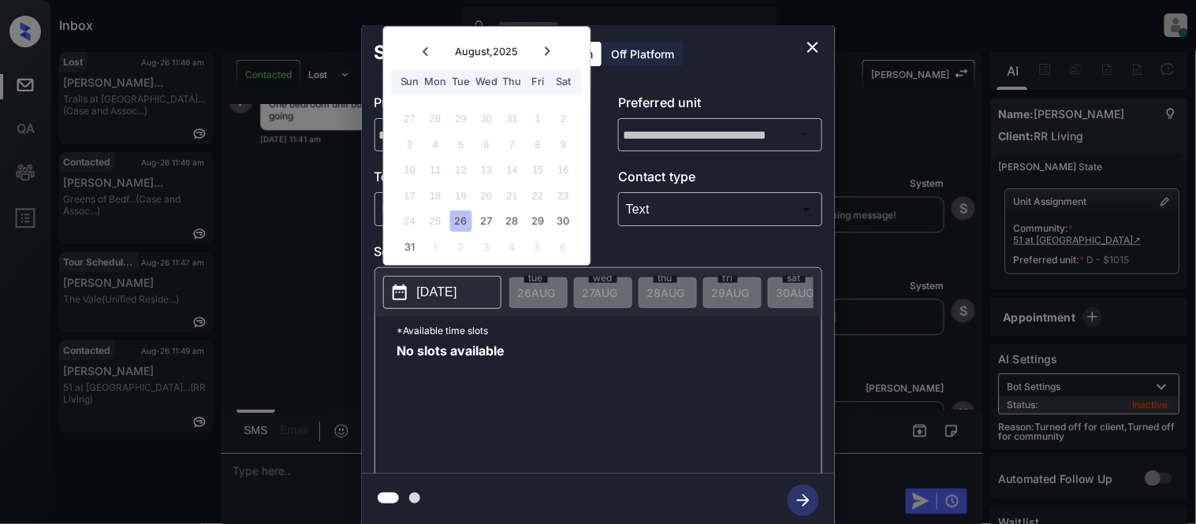
click at [466, 224] on div "26" at bounding box center [460, 221] width 21 height 21
click at [494, 218] on body "Inbox Kristina Cataag Online Set yourself offline Set yourself on break Profile…" at bounding box center [598, 262] width 1196 height 524
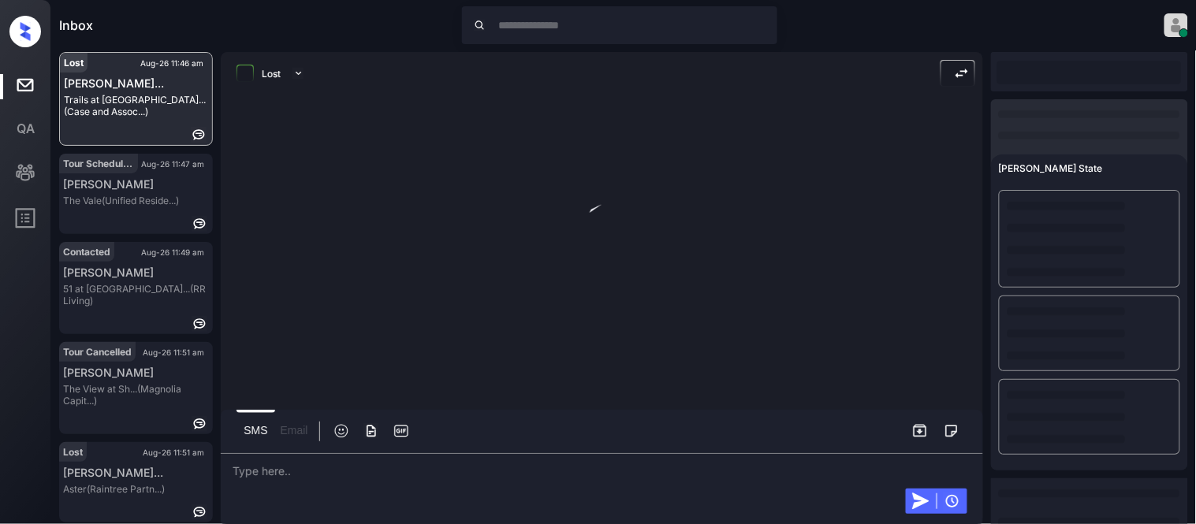
scroll to position [117, 0]
click at [137, 85] on div "[PERSON_NAME]..." at bounding box center [136, 82] width 152 height 13
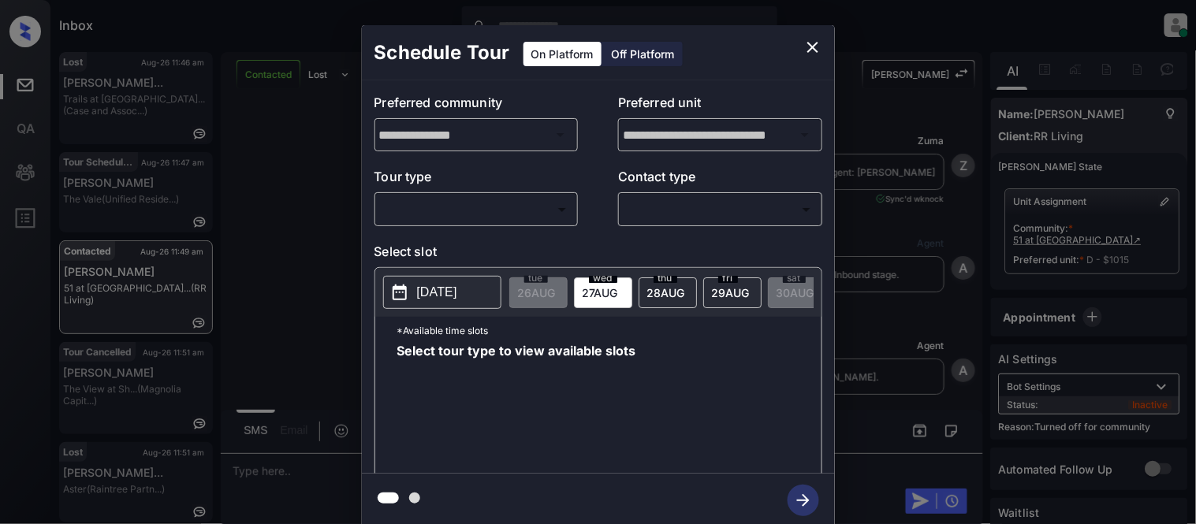
click at [483, 225] on div "​ ​" at bounding box center [477, 209] width 204 height 34
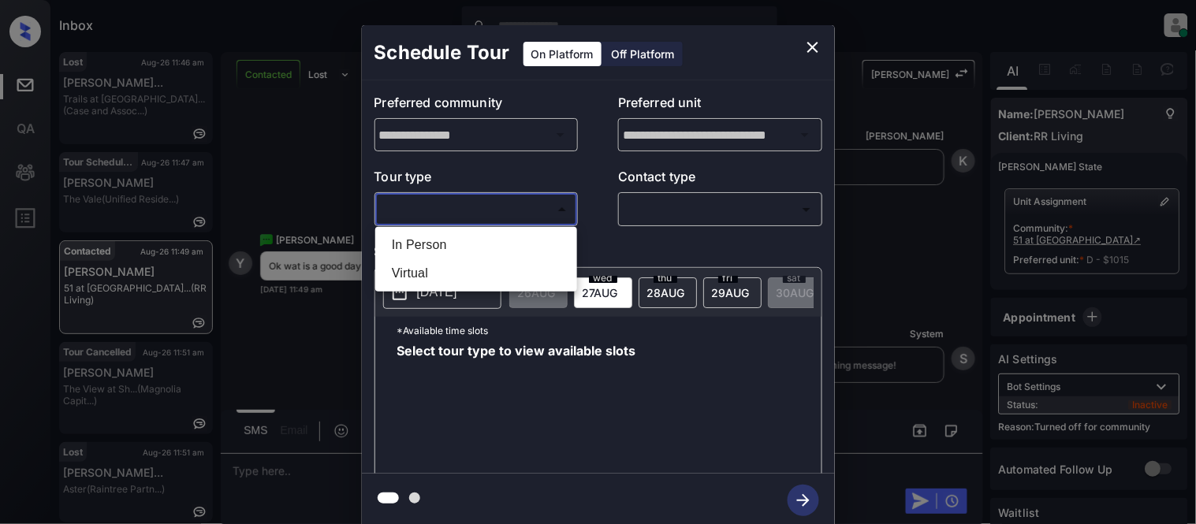
click at [431, 222] on body "Inbox [PERSON_NAME] Cataag Online Set yourself offline Set yourself on break Pr…" at bounding box center [598, 262] width 1196 height 524
click at [428, 226] on div at bounding box center [598, 262] width 1196 height 524
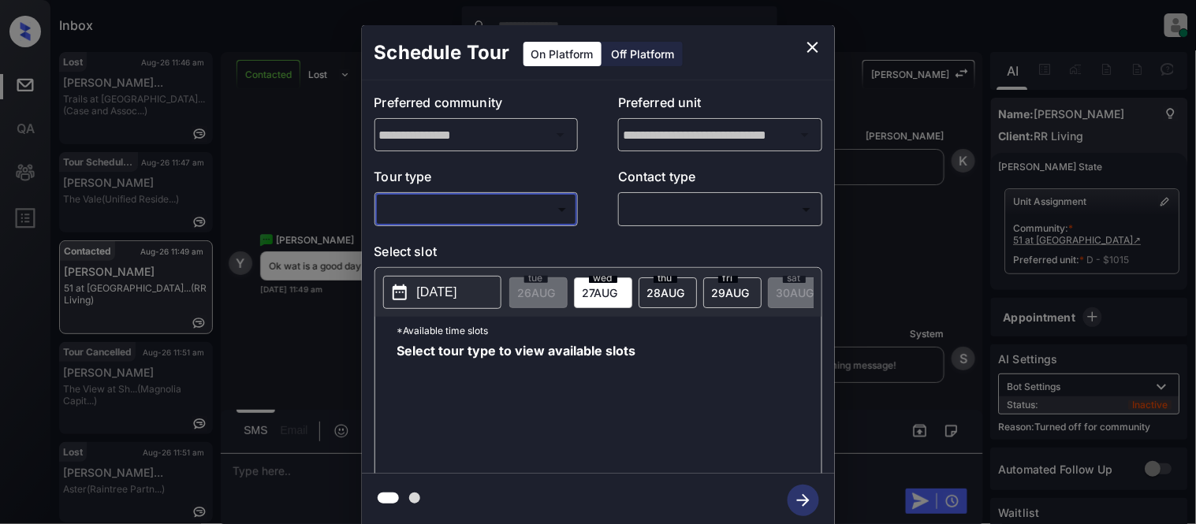
click at [428, 240] on div "**********" at bounding box center [598, 276] width 473 height 393
click at [444, 195] on div "​ ​" at bounding box center [477, 209] width 204 height 34
click at [442, 207] on body "Inbox Kristina Cataag Online Set yourself offline Set yourself on break Profile…" at bounding box center [598, 262] width 1196 height 524
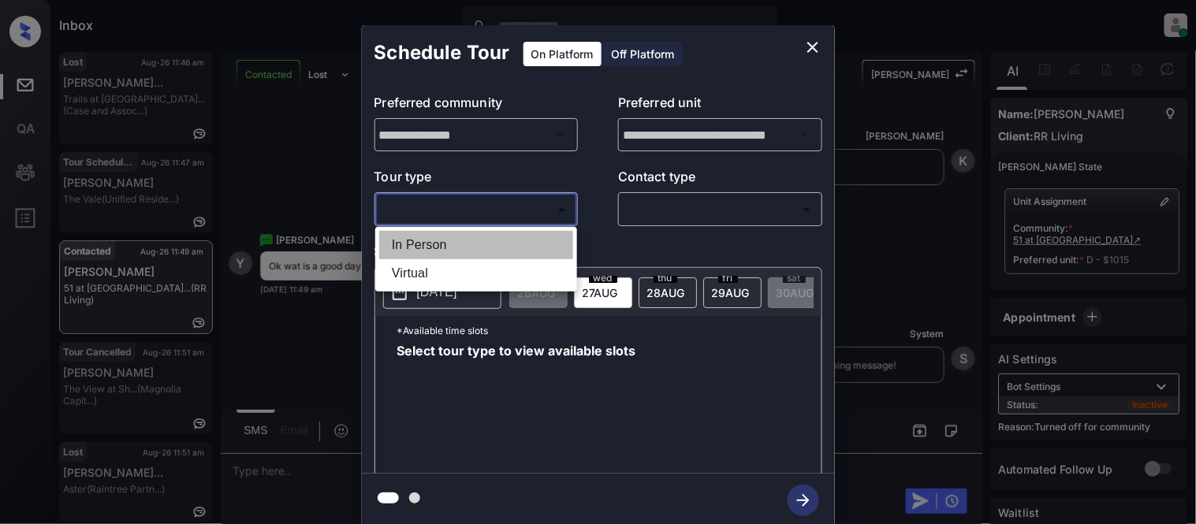
click at [431, 232] on li "In Person" at bounding box center [476, 245] width 194 height 28
type input "********"
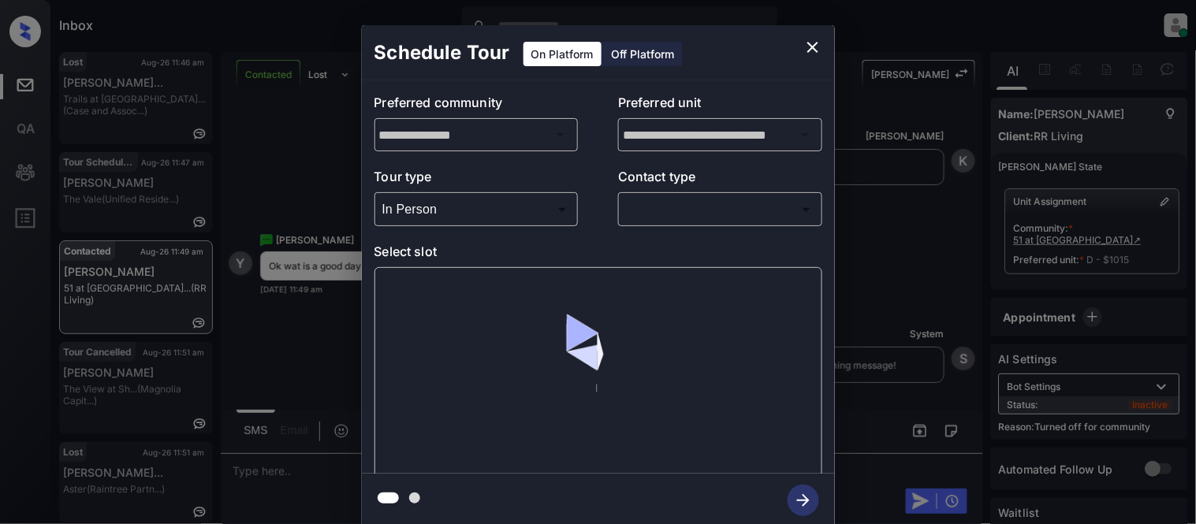
click at [718, 191] on p "Contact type" at bounding box center [720, 179] width 204 height 25
click at [666, 209] on body "Inbox Kristina Cataag Online Set yourself offline Set yourself on break Profile…" at bounding box center [598, 262] width 1196 height 524
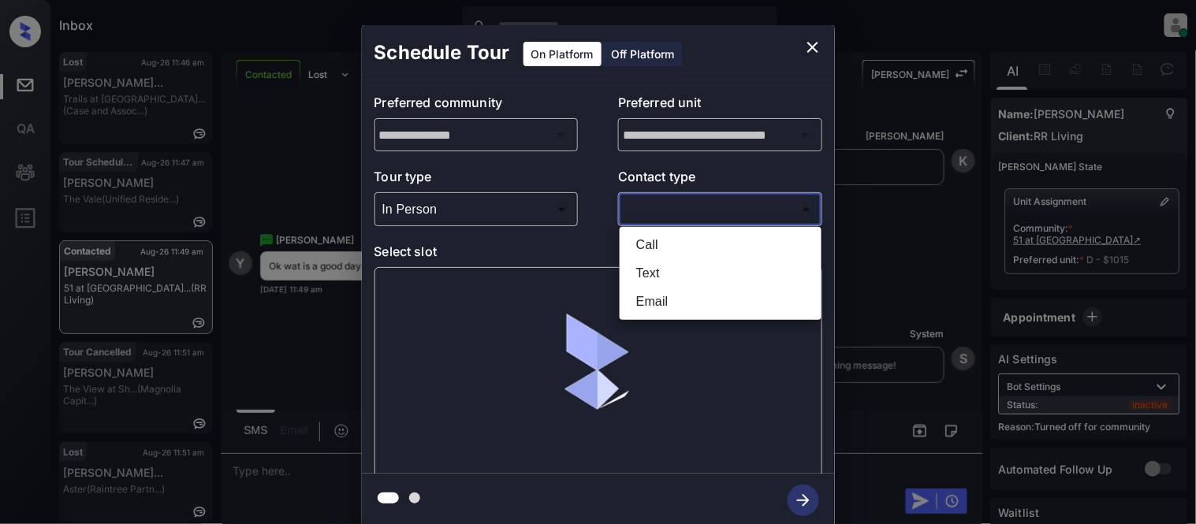
click at [665, 274] on li "Text" at bounding box center [721, 273] width 194 height 28
type input "****"
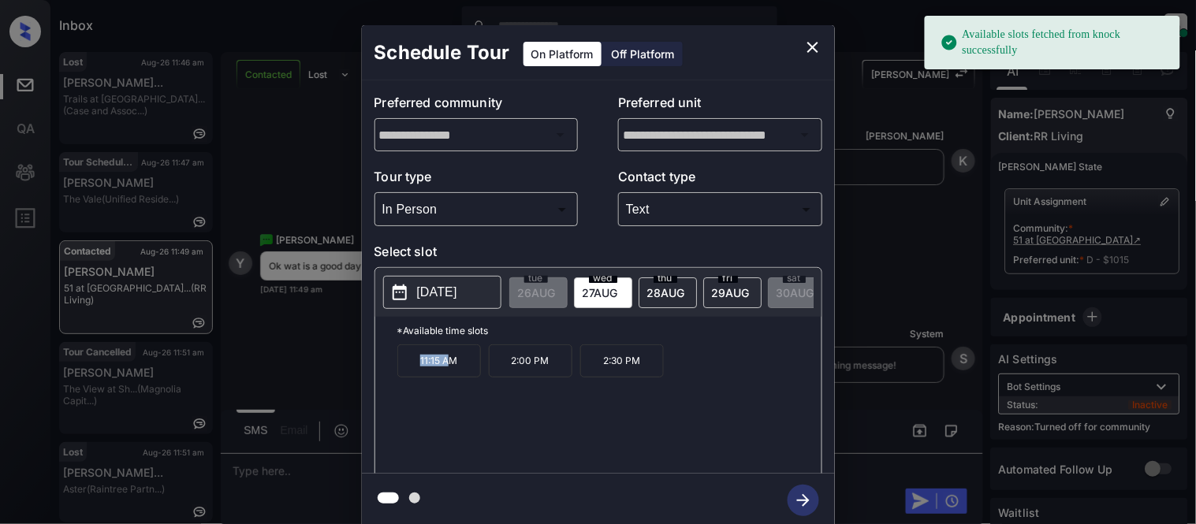
drag, startPoint x: 412, startPoint y: 367, endPoint x: 451, endPoint y: 372, distance: 39.8
click at [451, 372] on p "11:15 AM" at bounding box center [439, 361] width 84 height 33
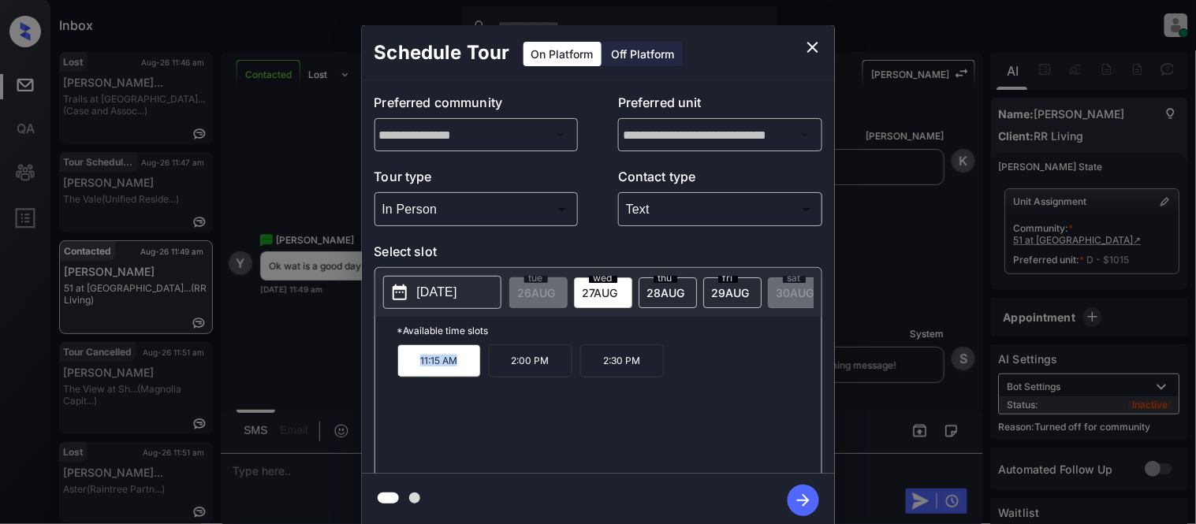
drag, startPoint x: 467, startPoint y: 371, endPoint x: 377, endPoint y: 382, distance: 90.6
click at [377, 382] on div "*Available time slots 11:15 AM 2:00 PM 2:30 PM" at bounding box center [598, 398] width 446 height 162
copy p "11:15 AM"
click at [256, 477] on div "**********" at bounding box center [598, 276] width 1196 height 553
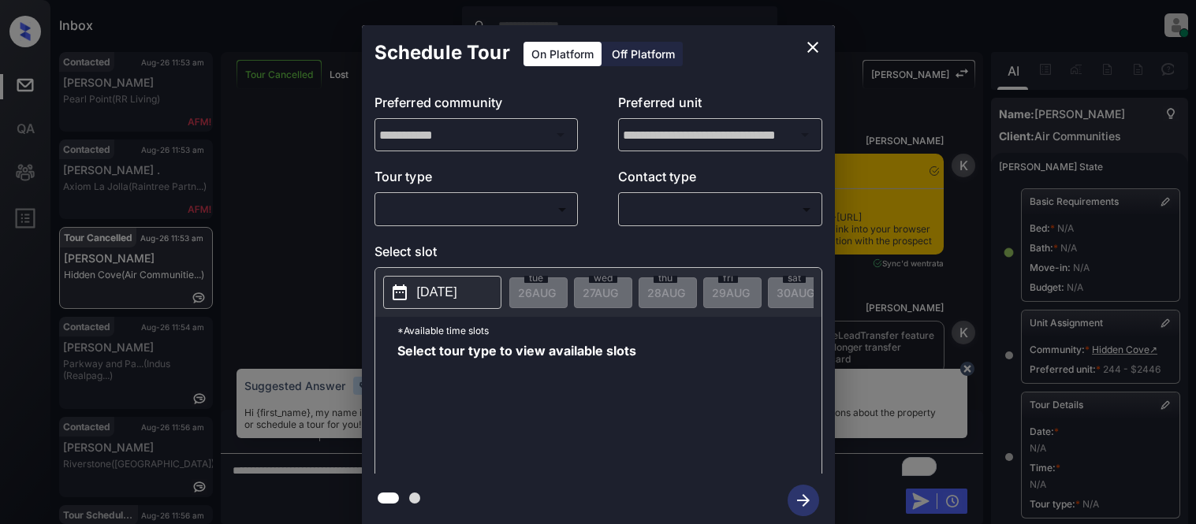
click at [527, 211] on body "Inbox Kristina Cataag Online Set yourself offline Set yourself on break Profile…" at bounding box center [598, 262] width 1196 height 524
type input "********"
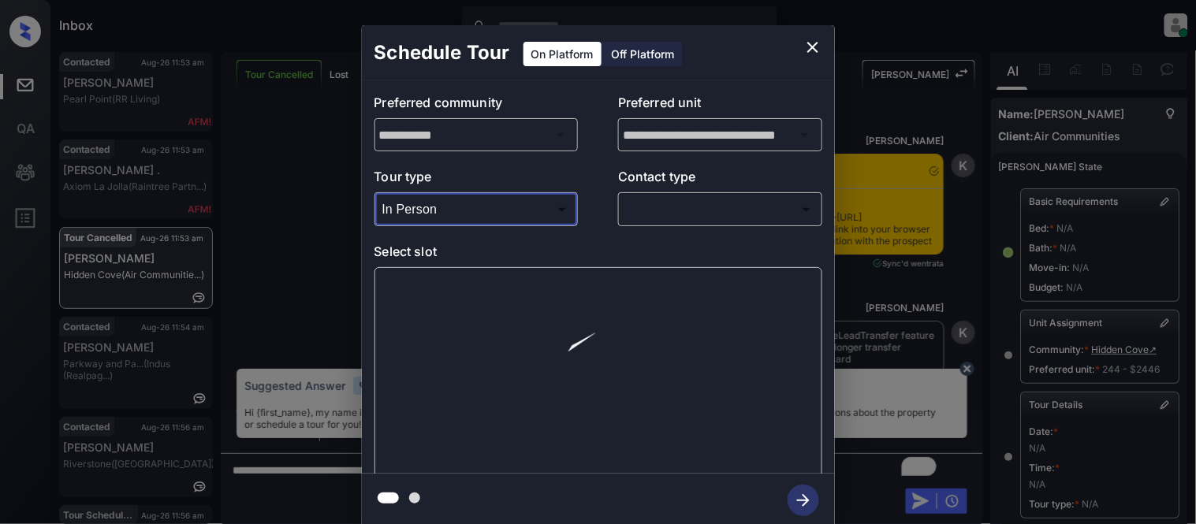
scroll to position [251, 0]
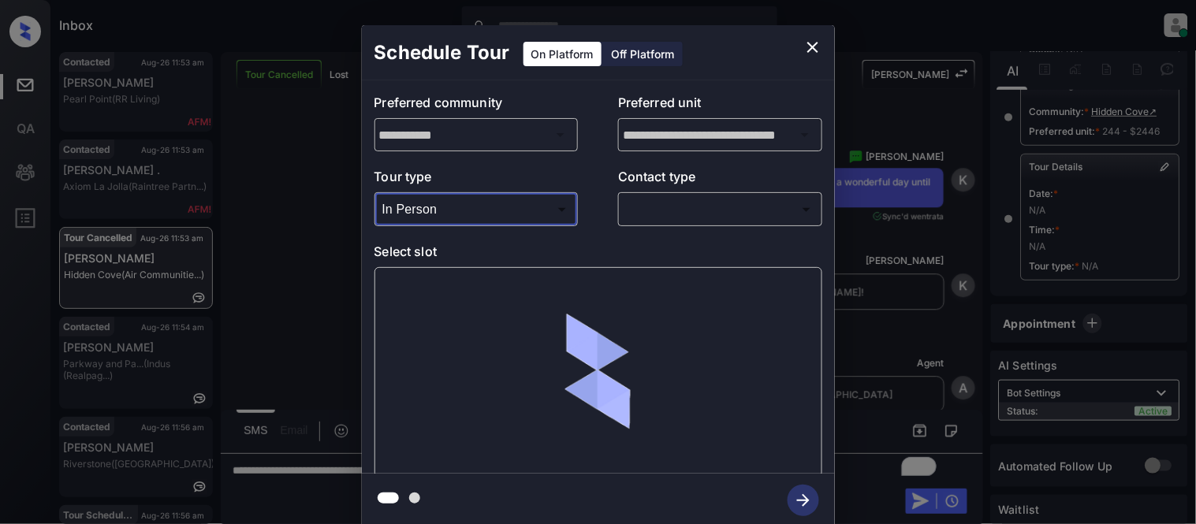
click at [670, 199] on body "Inbox Kristina Cataag Online Set yourself offline Set yourself on break Profile…" at bounding box center [598, 262] width 1196 height 524
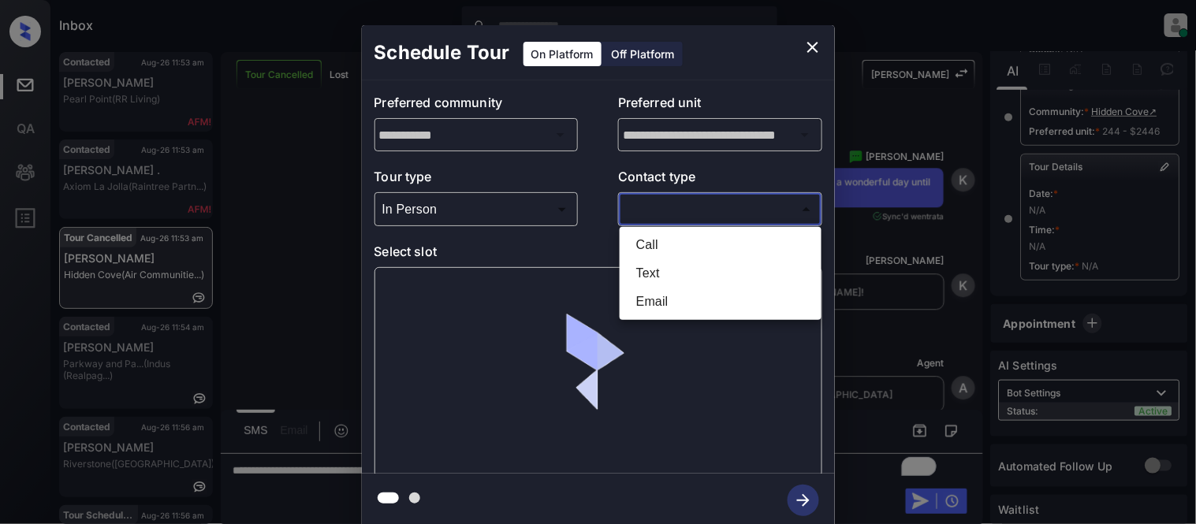
click at [650, 265] on li "Text" at bounding box center [721, 273] width 194 height 28
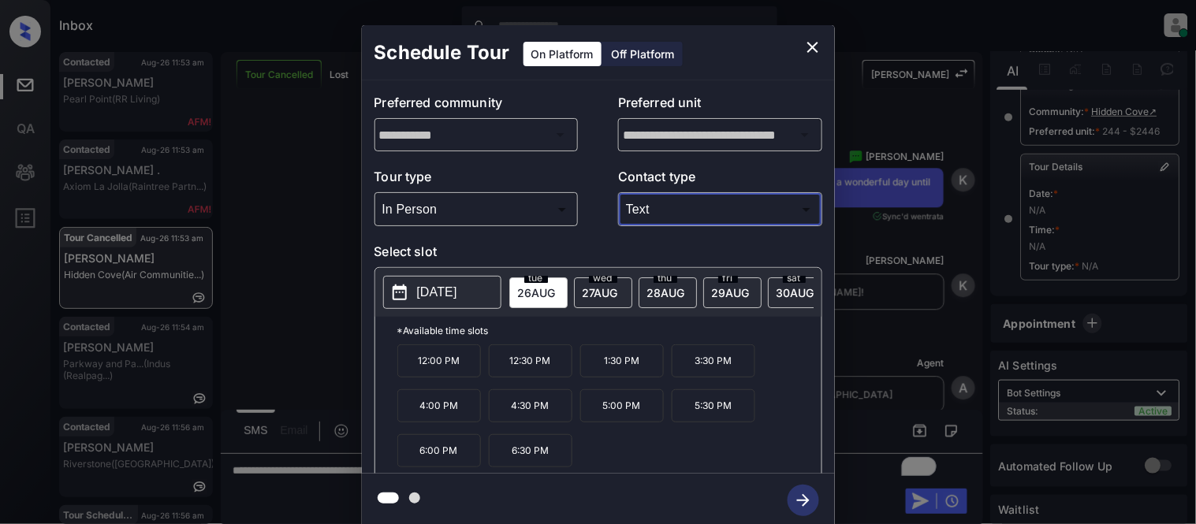
type input "****"
drag, startPoint x: 415, startPoint y: 376, endPoint x: 530, endPoint y: 380, distance: 115.2
click at [530, 380] on div "12:00 PM 12:30 PM 1:30 PM 3:30 PM 4:00 PM 4:30 PM 5:00 PM 5:30 PM 6:00 PM 6:30 …" at bounding box center [609, 408] width 424 height 126
click at [494, 378] on p "12:30 PM" at bounding box center [531, 361] width 84 height 33
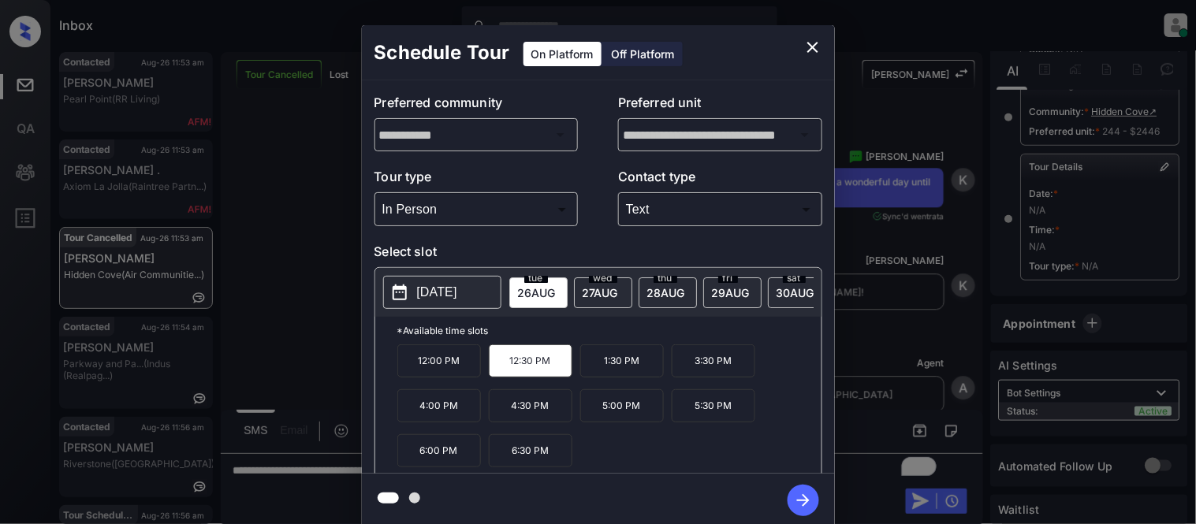
click at [815, 49] on icon "close" at bounding box center [812, 47] width 11 height 11
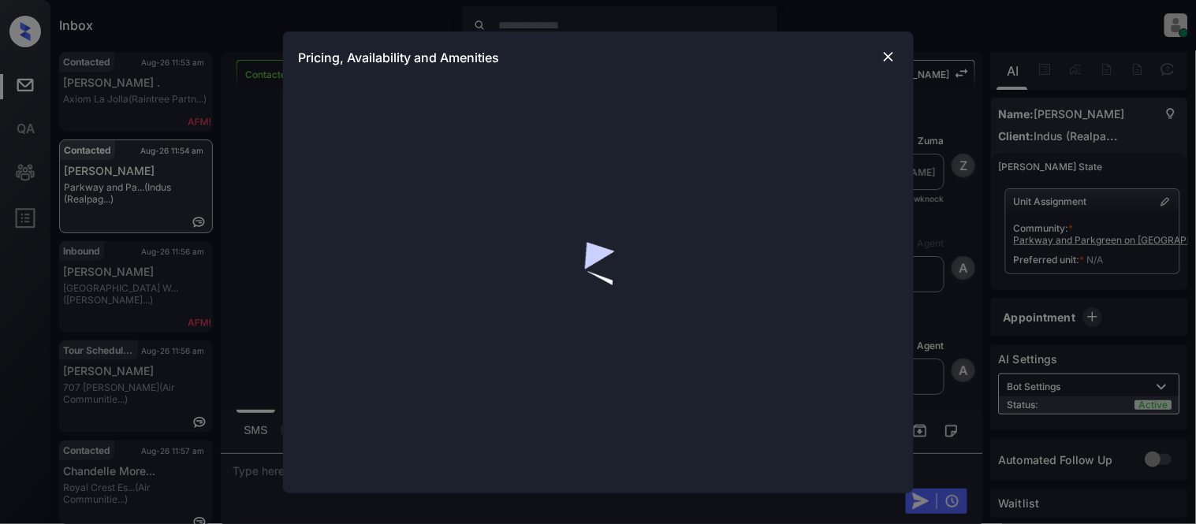
scroll to position [438, 0]
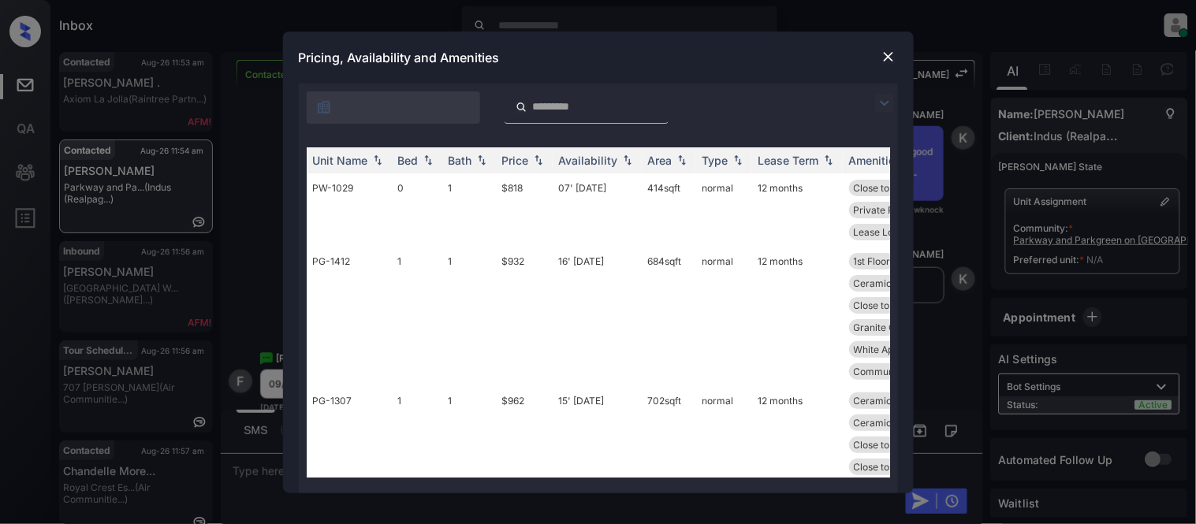
click at [883, 100] on img at bounding box center [884, 103] width 19 height 19
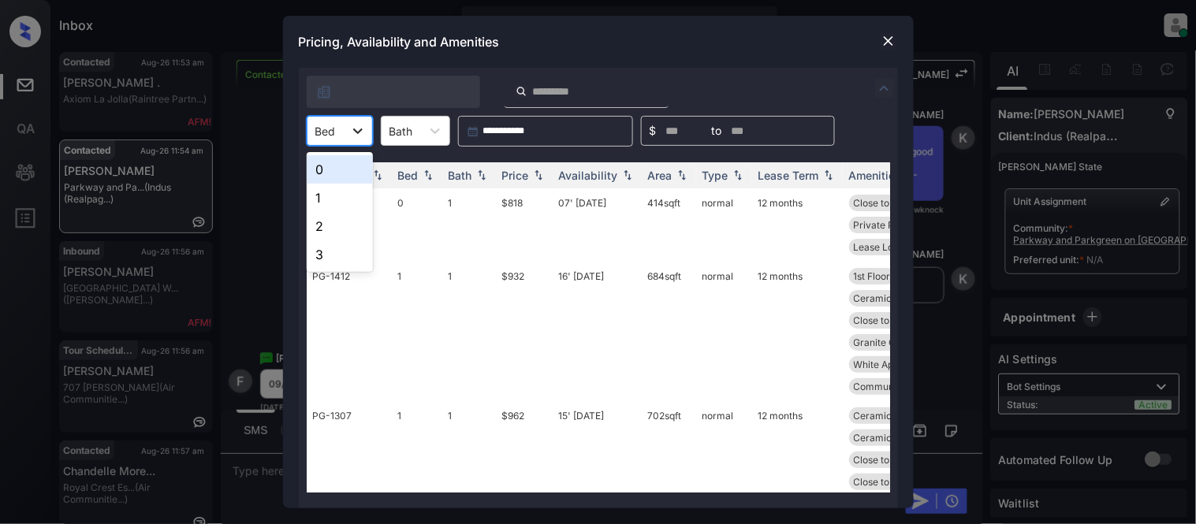
click at [348, 129] on div at bounding box center [358, 131] width 28 height 28
click at [344, 173] on div "0" at bounding box center [340, 169] width 66 height 28
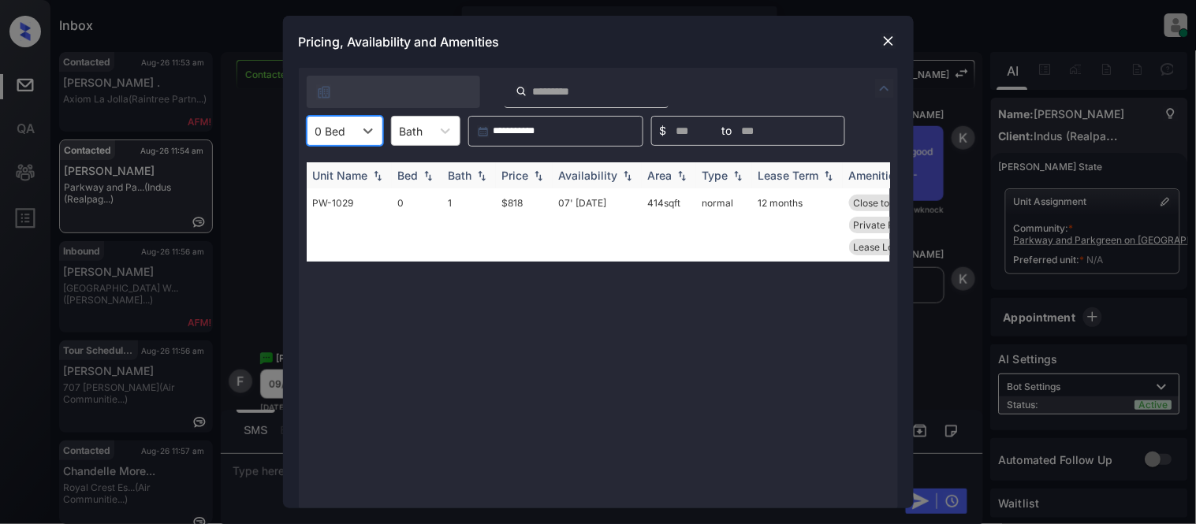
click at [540, 173] on img at bounding box center [539, 175] width 16 height 11
click at [350, 135] on div "0 Bed" at bounding box center [331, 131] width 47 height 23
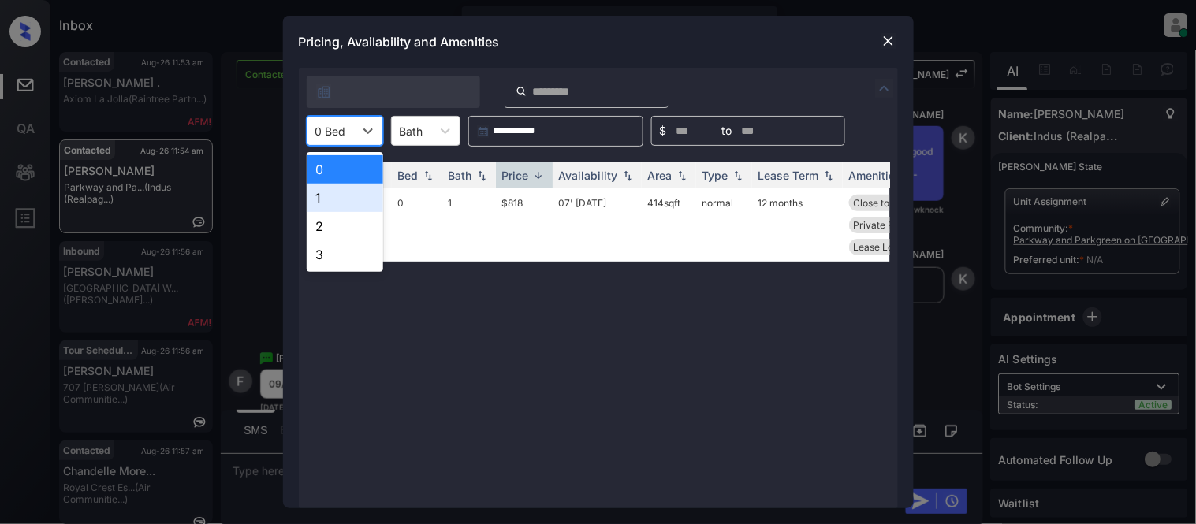
click at [342, 192] on div "1" at bounding box center [345, 198] width 76 height 28
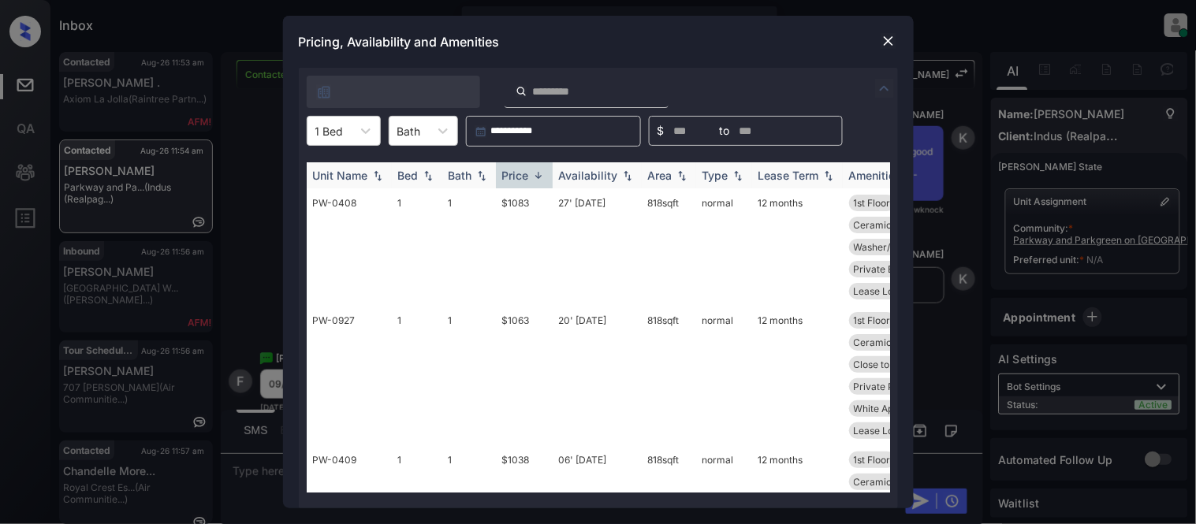
click at [525, 178] on div "Price" at bounding box center [515, 175] width 27 height 13
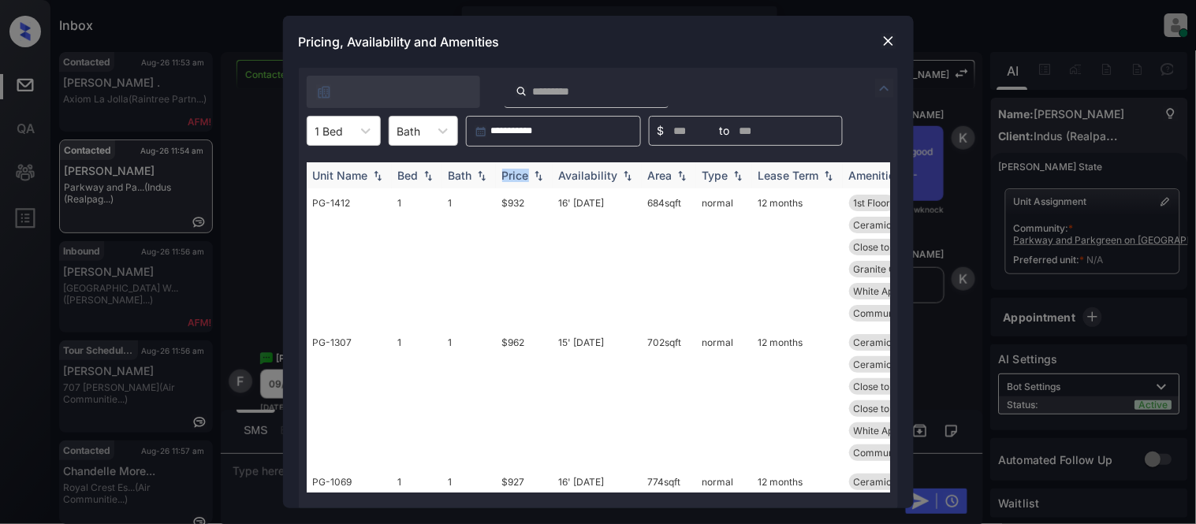
click at [536, 176] on img at bounding box center [539, 175] width 16 height 11
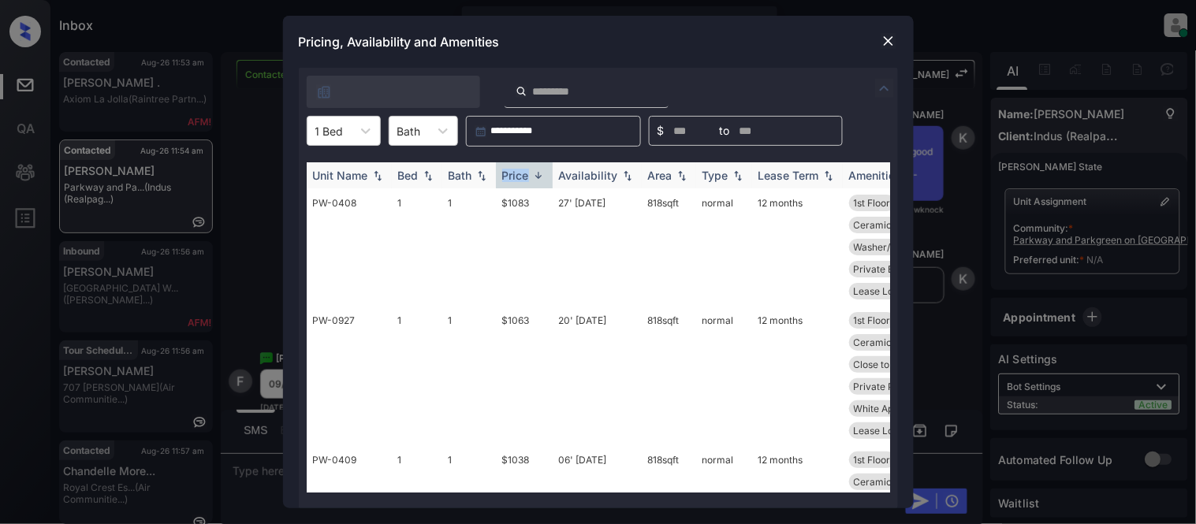
click at [536, 176] on img at bounding box center [539, 176] width 16 height 12
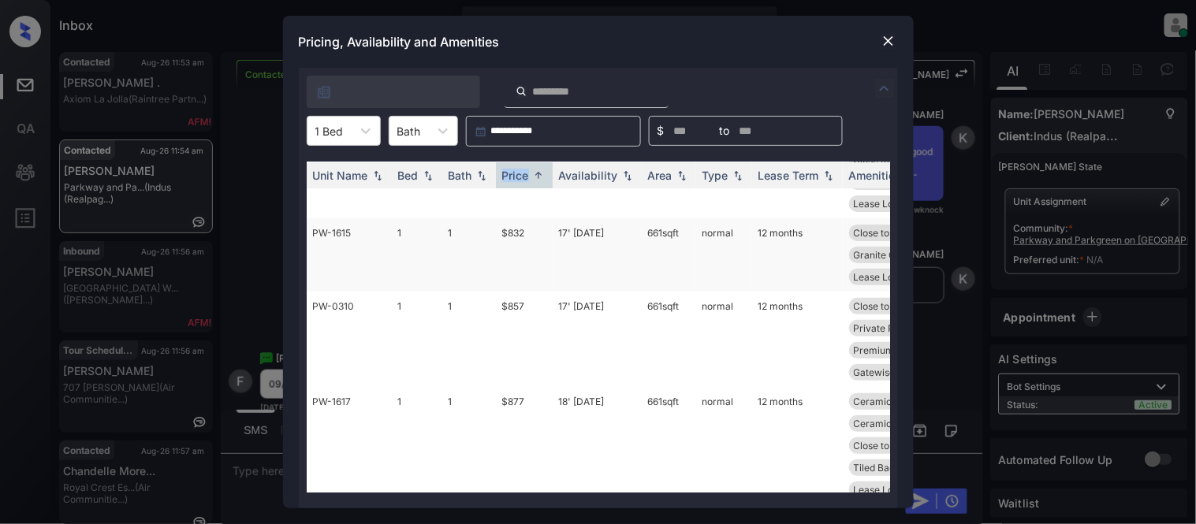
scroll to position [0, 0]
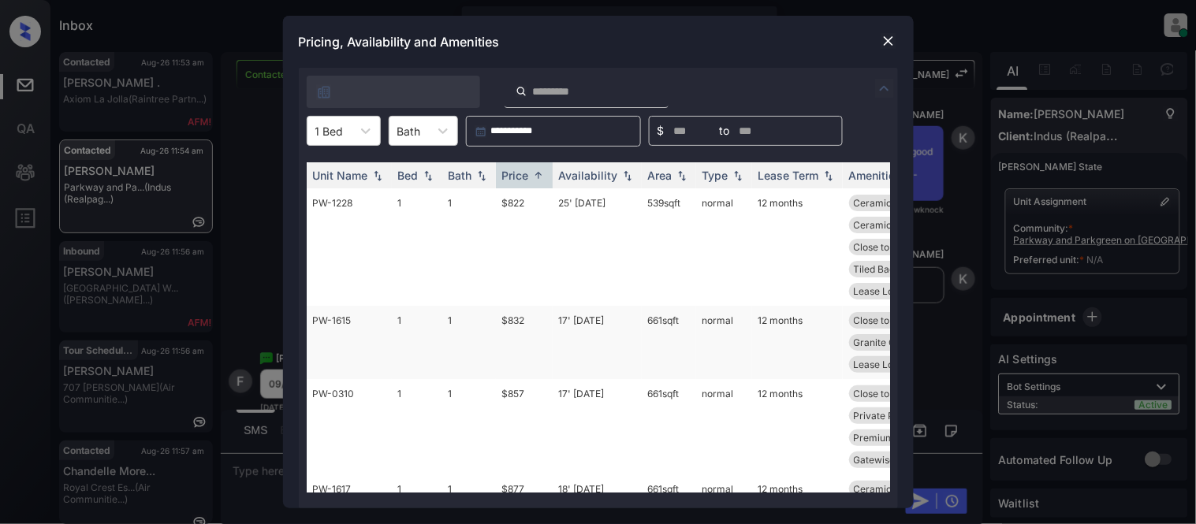
click at [591, 316] on td "17' Sep 25" at bounding box center [597, 342] width 89 height 73
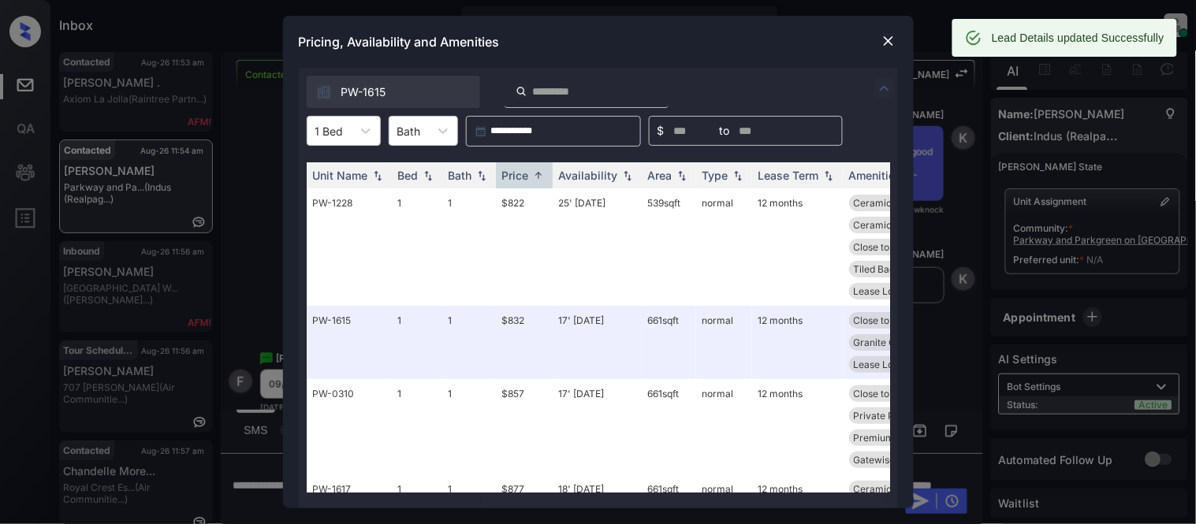
click at [879, 38] on div at bounding box center [888, 41] width 19 height 19
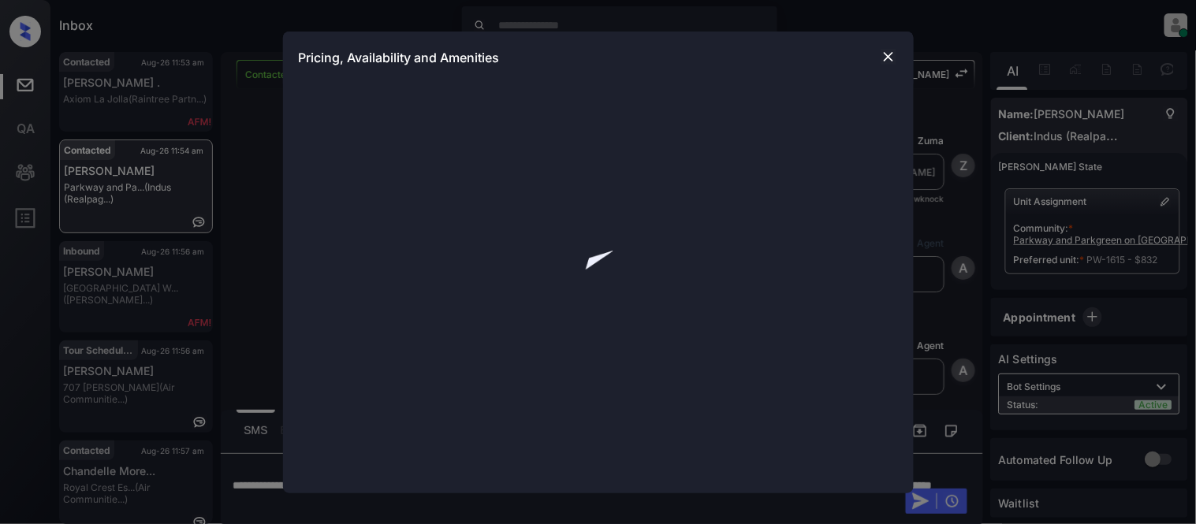
scroll to position [438, 0]
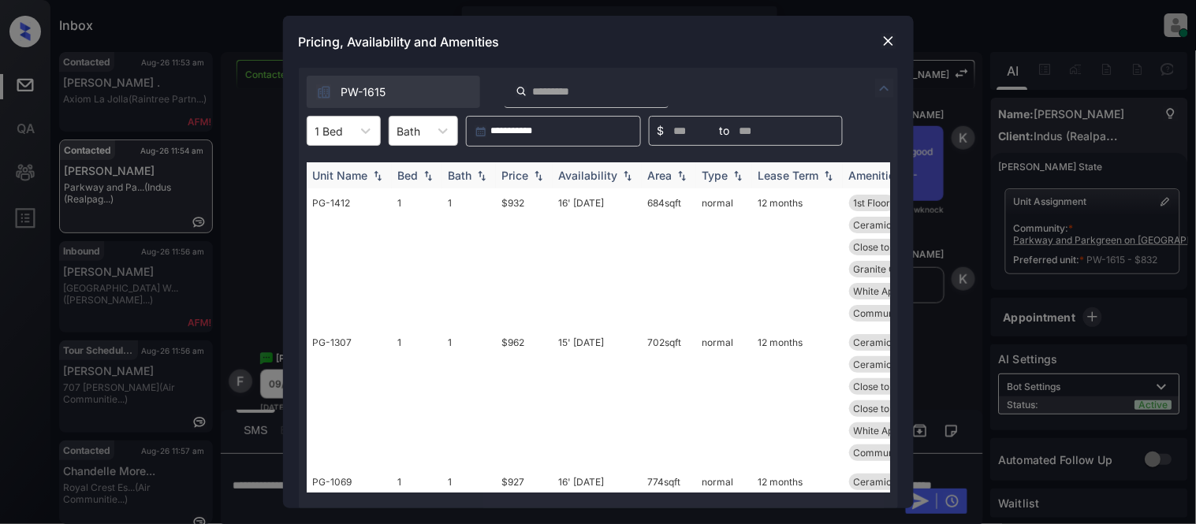
click at [514, 177] on div "Price" at bounding box center [515, 175] width 27 height 13
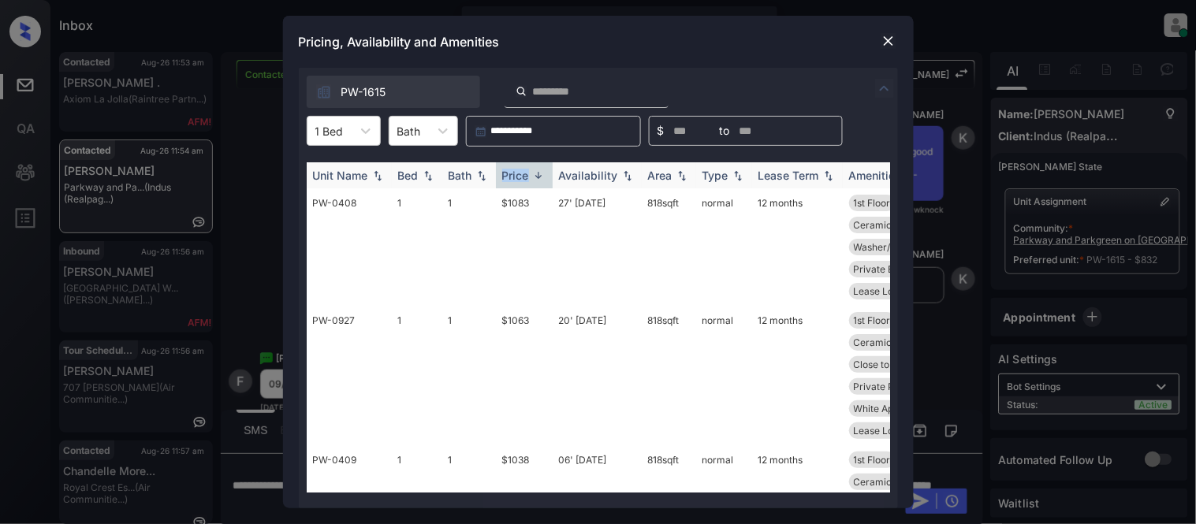
click at [514, 177] on div "Price" at bounding box center [515, 175] width 27 height 13
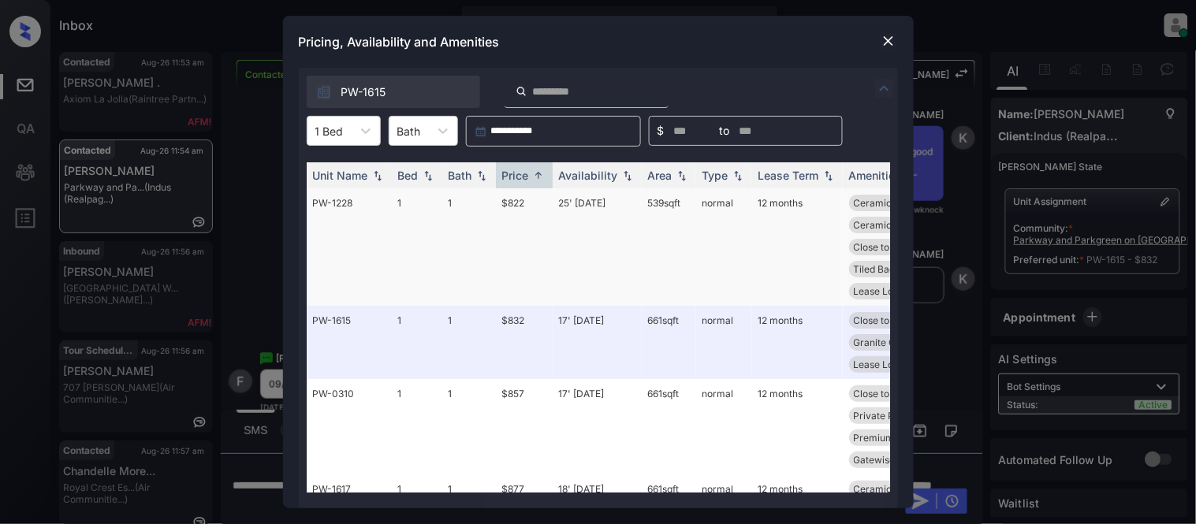
click at [514, 199] on td "$822" at bounding box center [524, 246] width 57 height 117
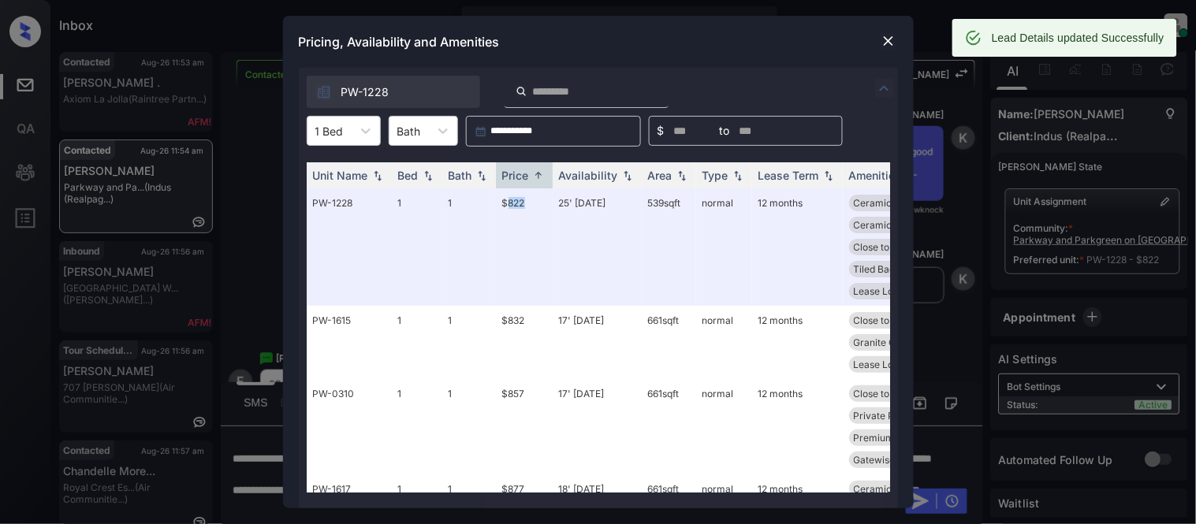
click at [885, 39] on img at bounding box center [889, 41] width 16 height 16
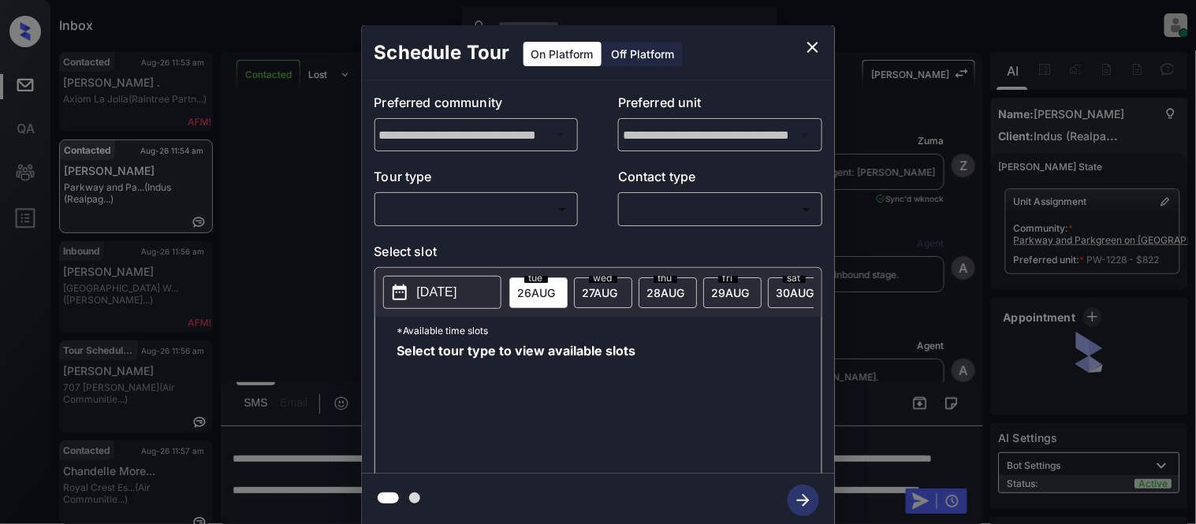
scroll to position [350, 0]
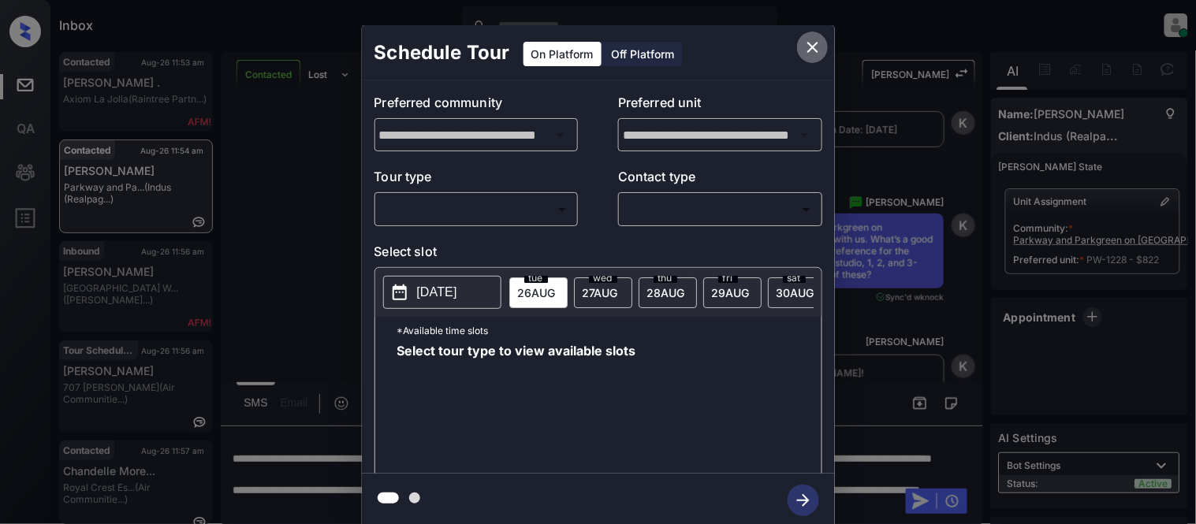
click at [814, 48] on icon "close" at bounding box center [812, 47] width 11 height 11
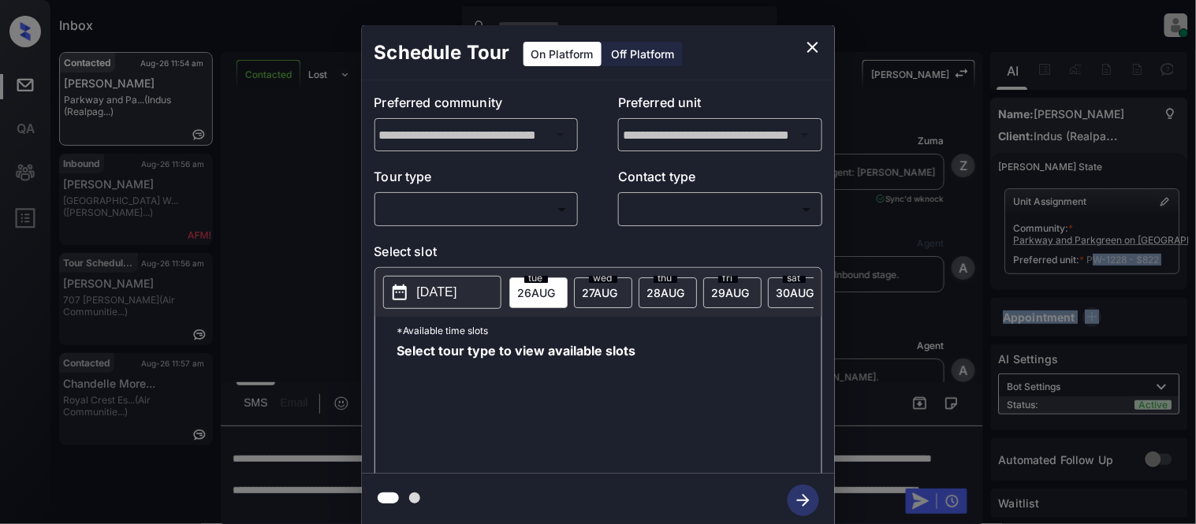
scroll to position [613, 0]
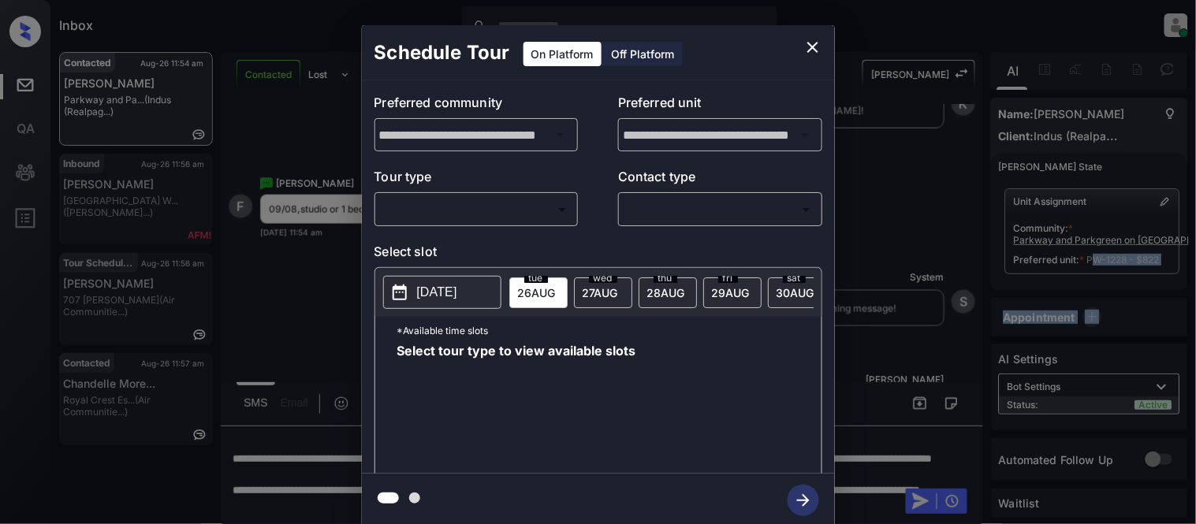
click at [491, 214] on body "Inbox [PERSON_NAME] Cataag Online Set yourself offline Set yourself on break Pr…" at bounding box center [598, 262] width 1196 height 524
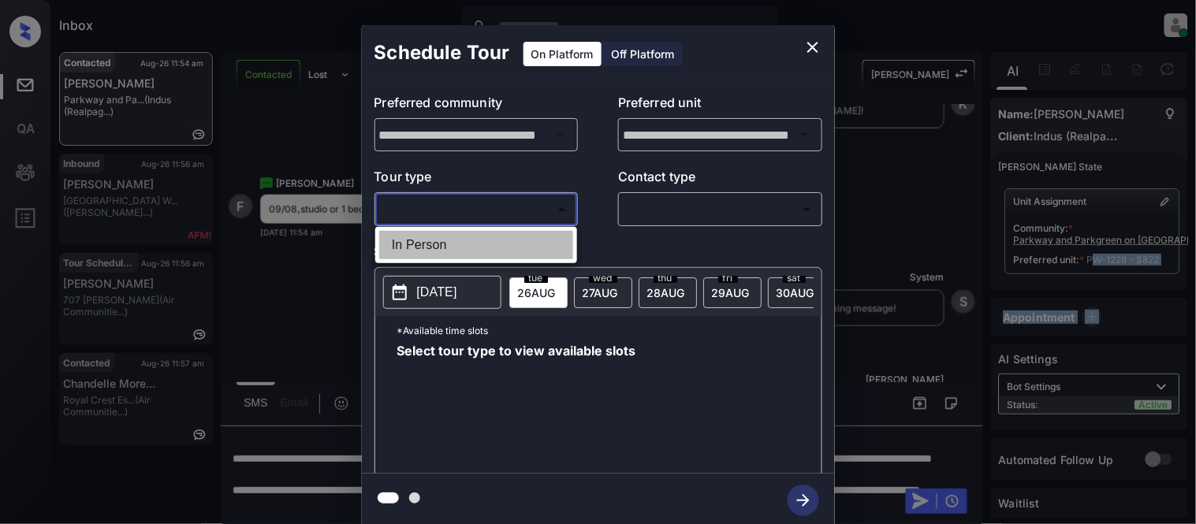
click at [475, 240] on li "In Person" at bounding box center [476, 245] width 194 height 28
type input "********"
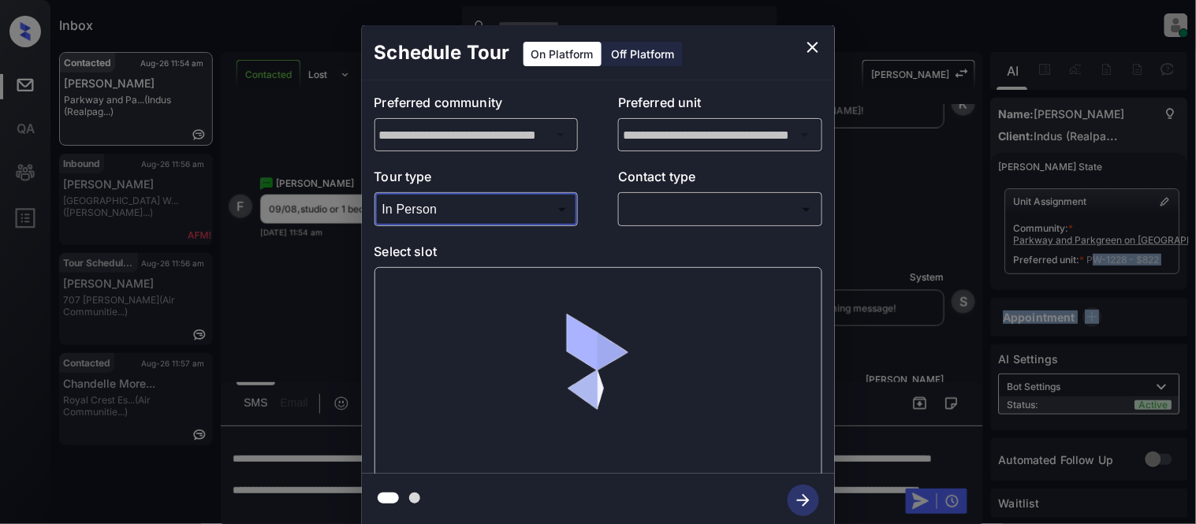
click at [626, 222] on body "Inbox [PERSON_NAME] Cataag Online Set yourself offline Set yourself on break Pr…" at bounding box center [598, 262] width 1196 height 524
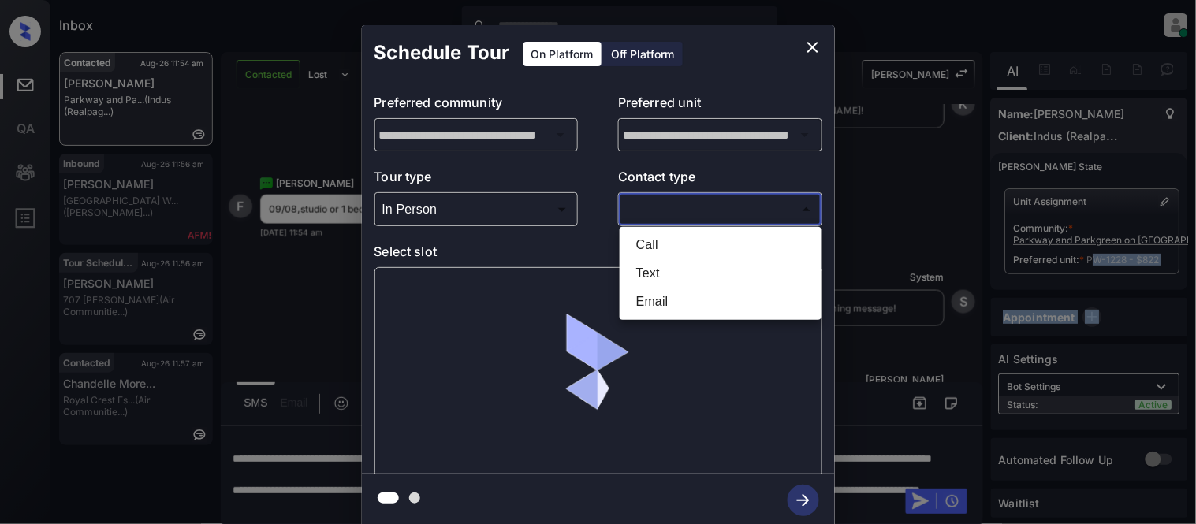
click at [647, 278] on li "Text" at bounding box center [721, 273] width 194 height 28
type input "****"
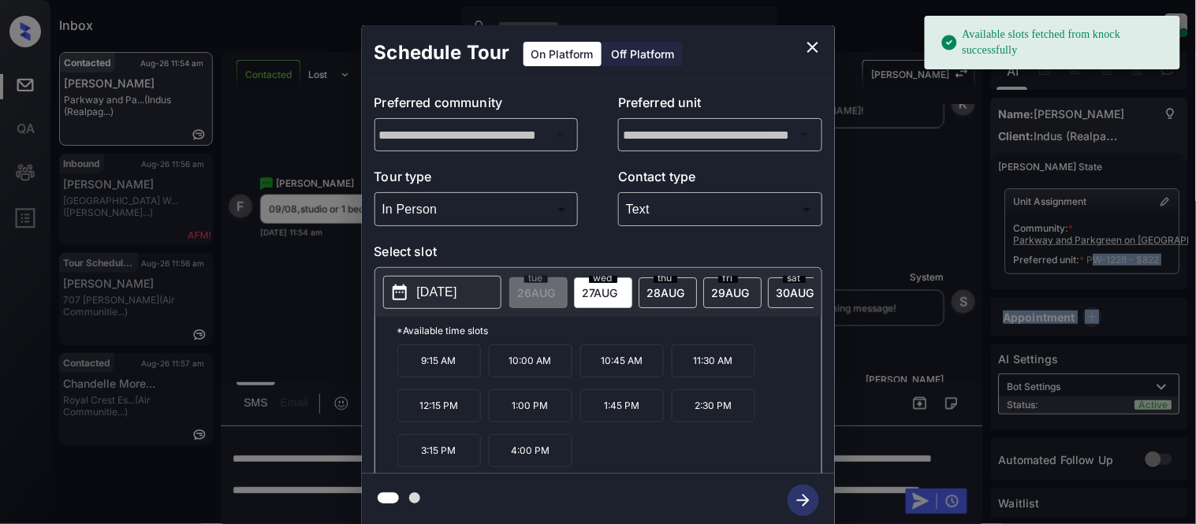
click at [457, 293] on p "[DATE]" at bounding box center [437, 292] width 40 height 19
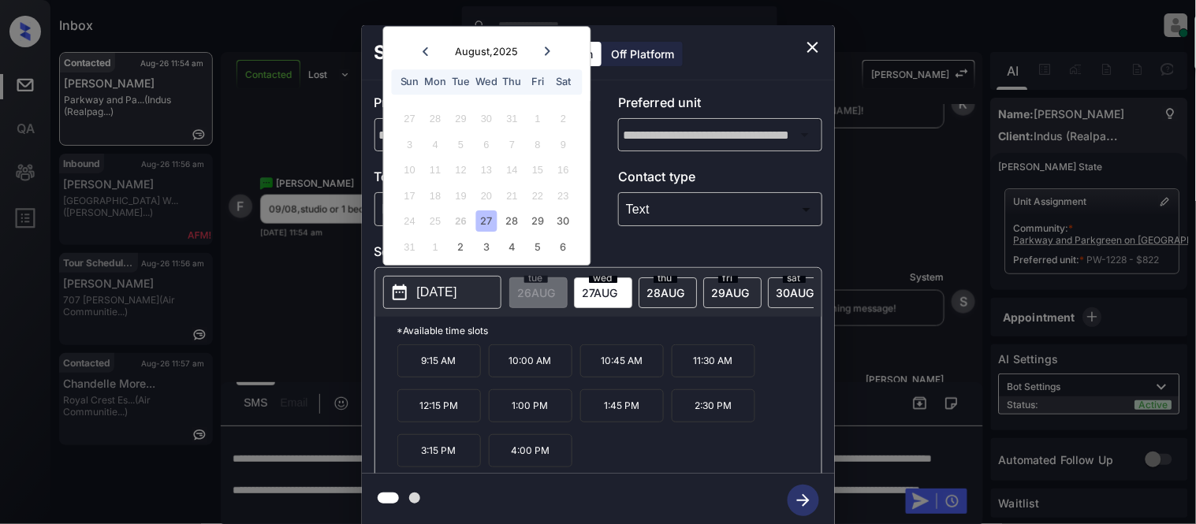
click at [550, 55] on icon at bounding box center [547, 51] width 9 height 9
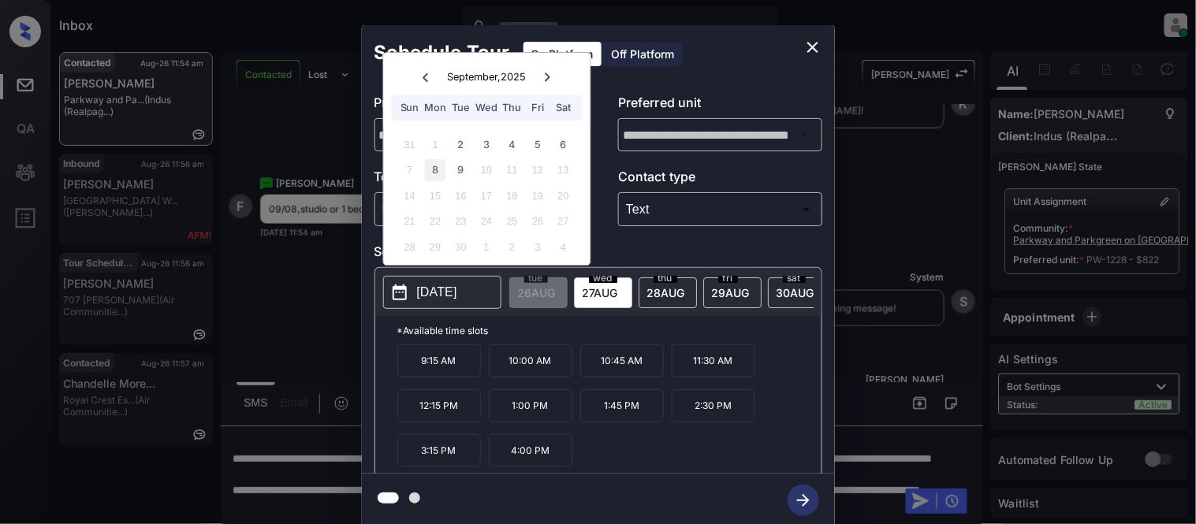
click at [431, 164] on div "8" at bounding box center [435, 170] width 21 height 21
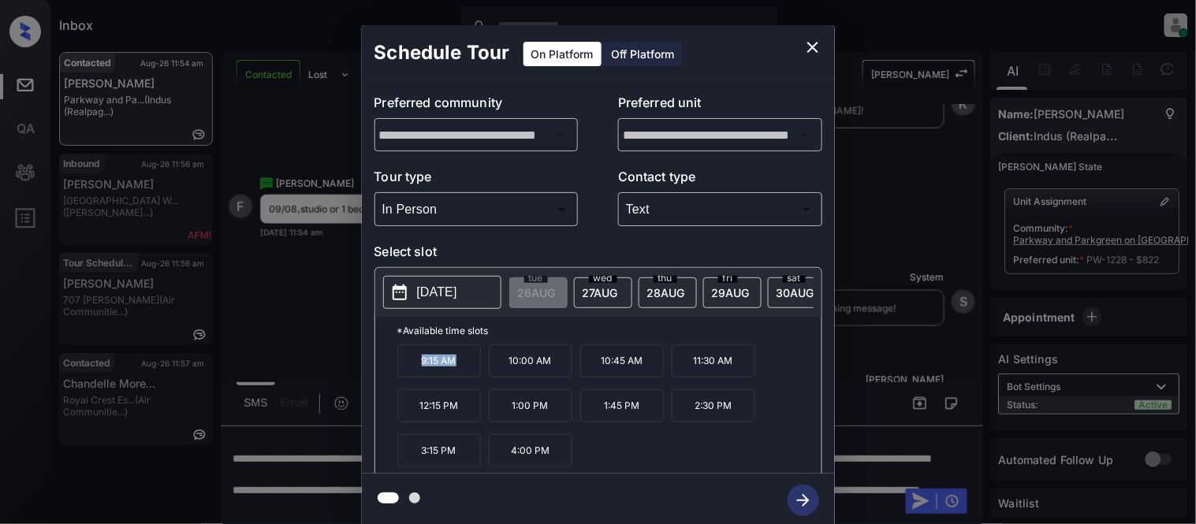
drag, startPoint x: 411, startPoint y: 371, endPoint x: 466, endPoint y: 373, distance: 55.2
click at [466, 373] on p "9:15 AM" at bounding box center [439, 361] width 84 height 33
copy p "9:15 AM"
click at [319, 435] on div "**********" at bounding box center [598, 276] width 1196 height 553
